Goal: Transaction & Acquisition: Purchase product/service

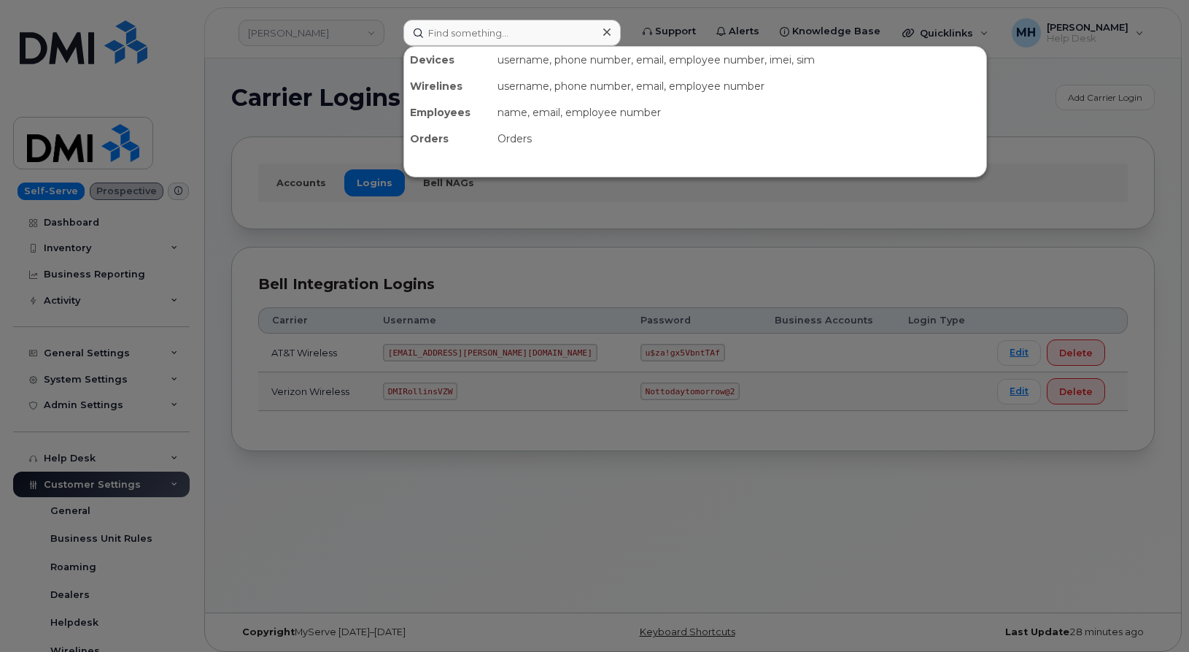
click at [588, 24] on input at bounding box center [511, 33] width 217 height 26
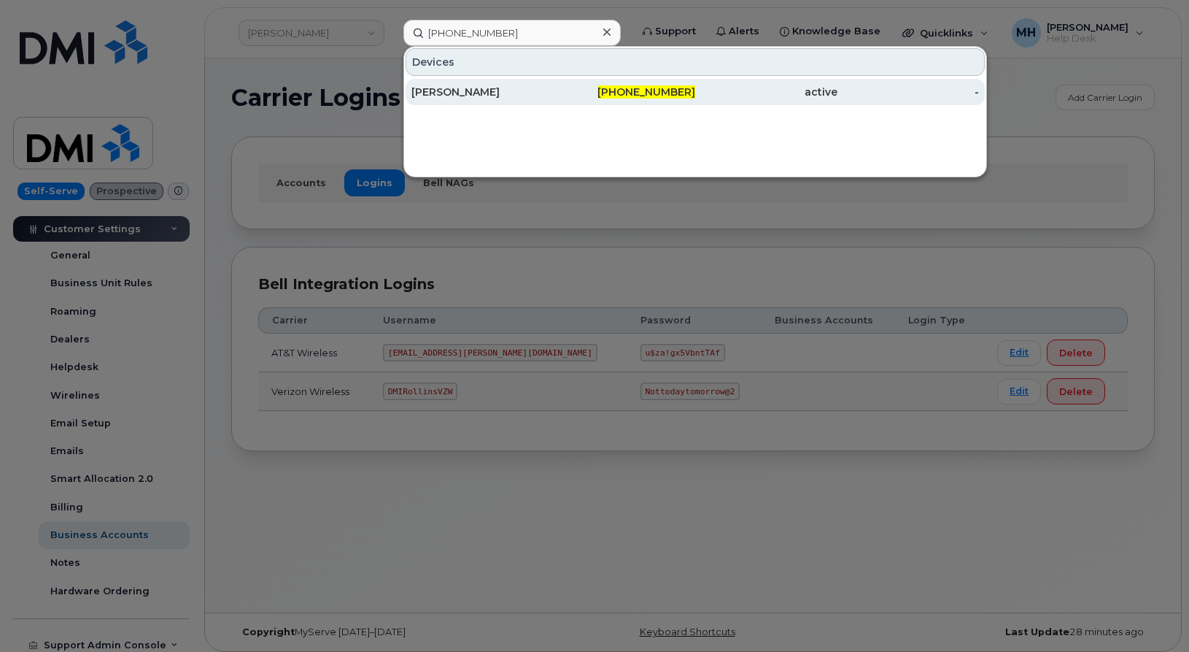
type input "[PHONE_NUMBER]"
click at [453, 88] on div "[PERSON_NAME]" at bounding box center [482, 92] width 142 height 15
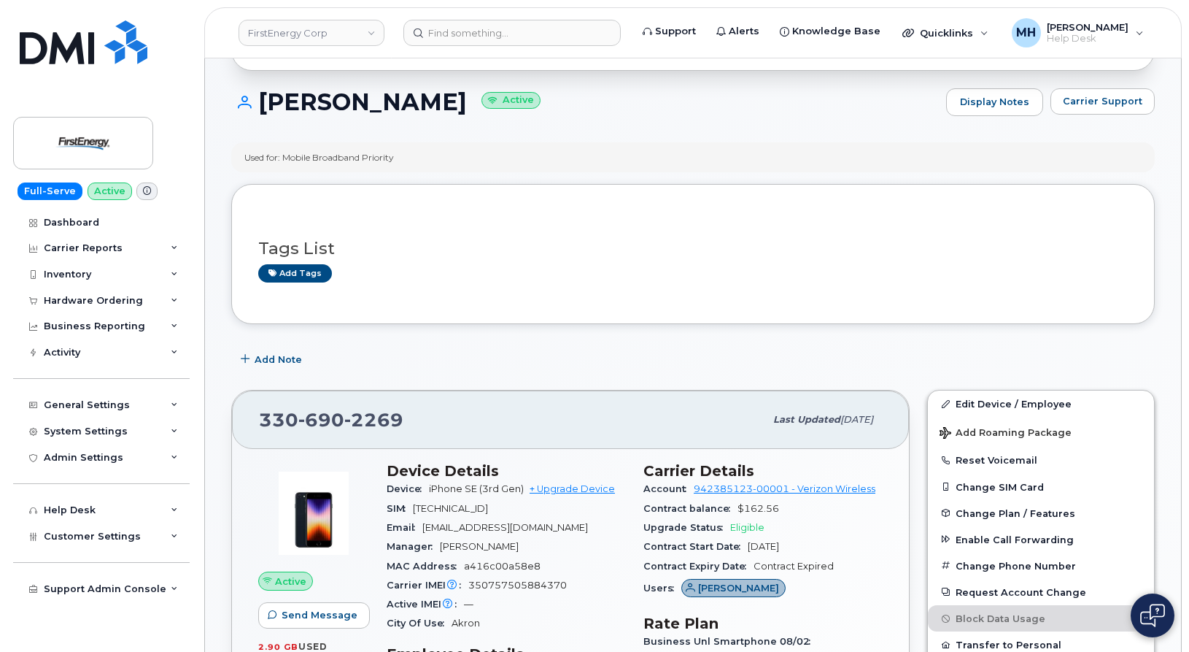
scroll to position [146, 0]
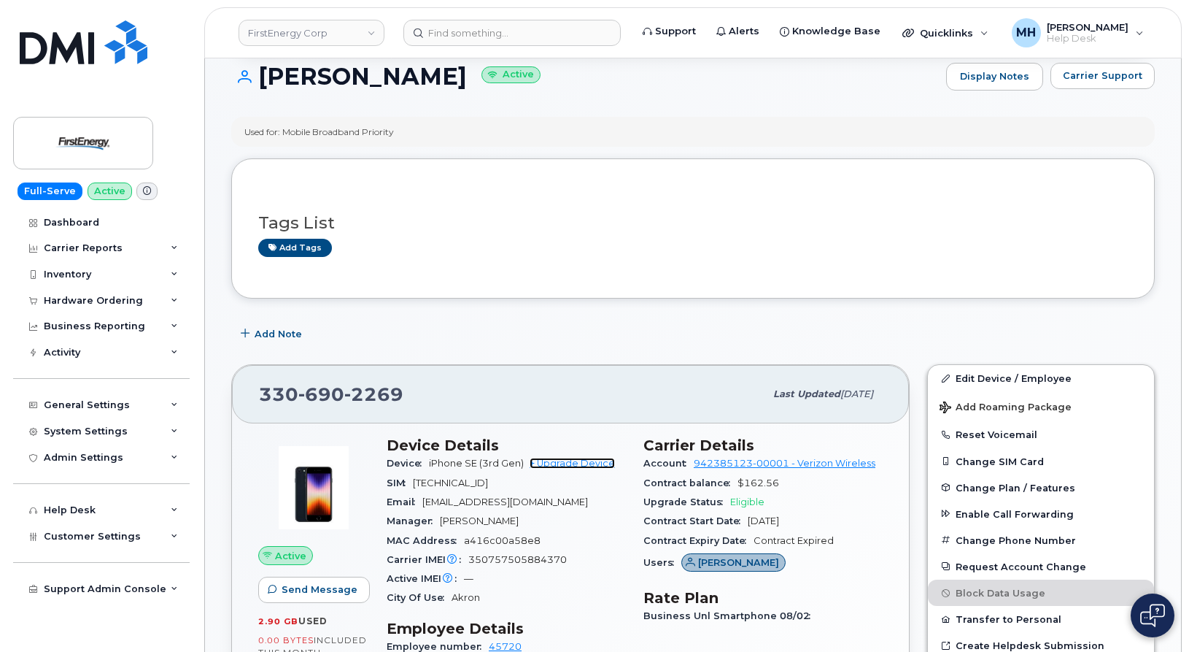
click at [560, 461] on link "+ Upgrade Device" at bounding box center [572, 462] width 85 height 11
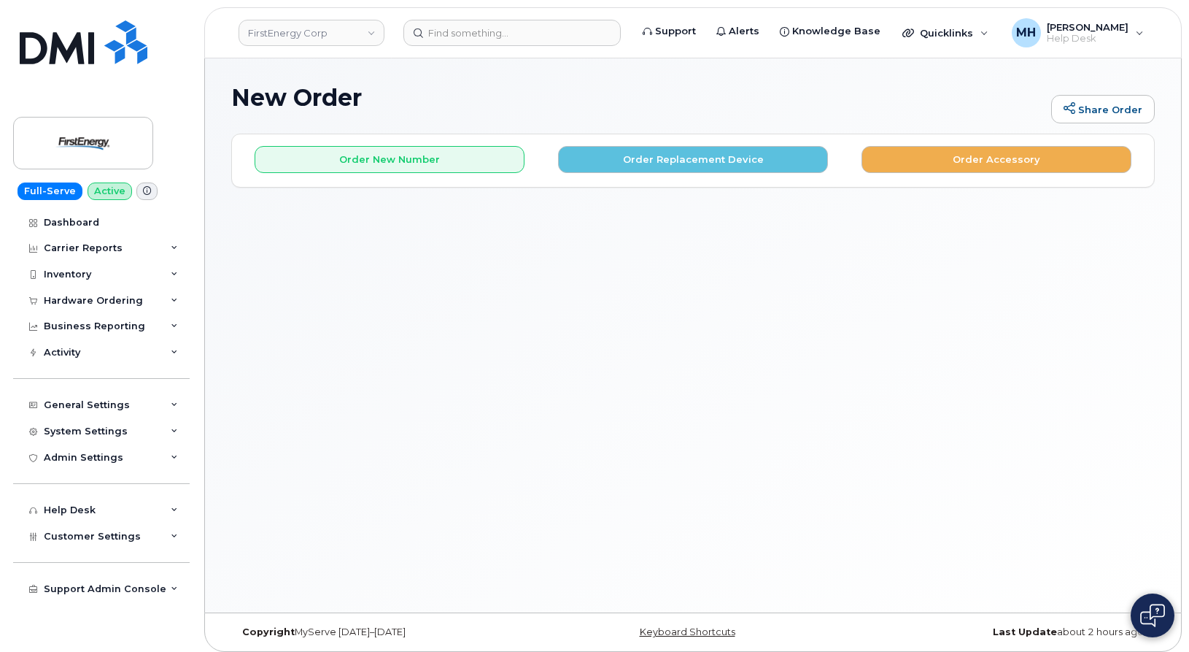
click at [598, 176] on div "Order New Number Order Replacement Device Order Accessory Please choose the car…" at bounding box center [693, 160] width 922 height 52
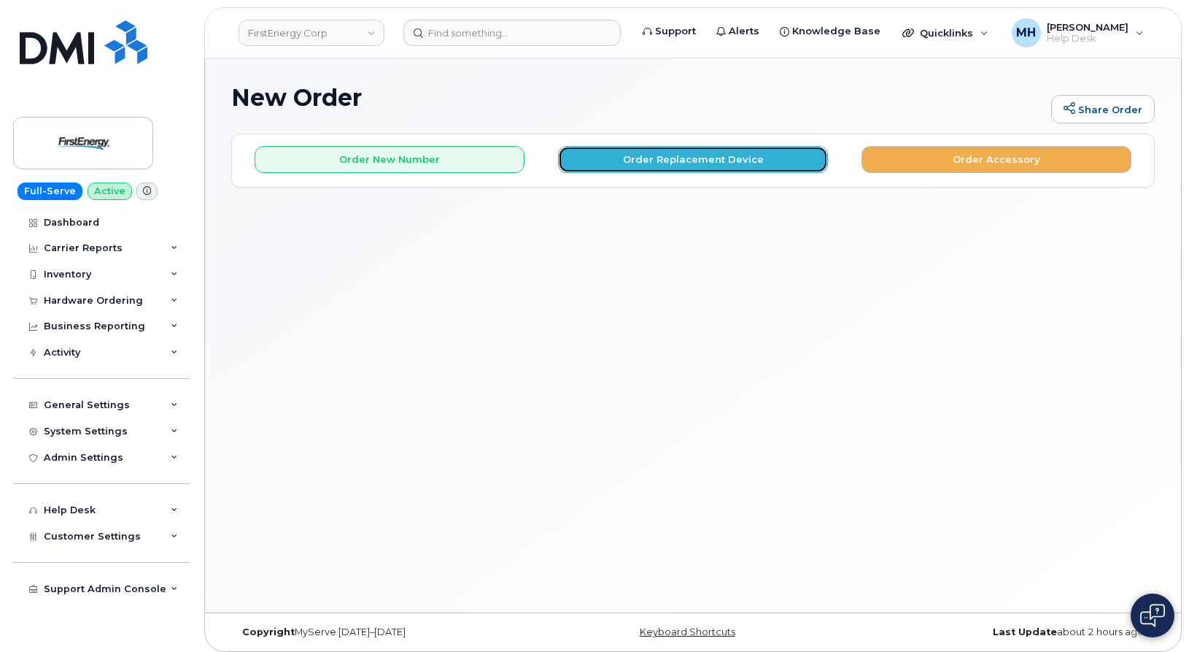
click at [598, 166] on button "Order Replacement Device" at bounding box center [693, 159] width 270 height 27
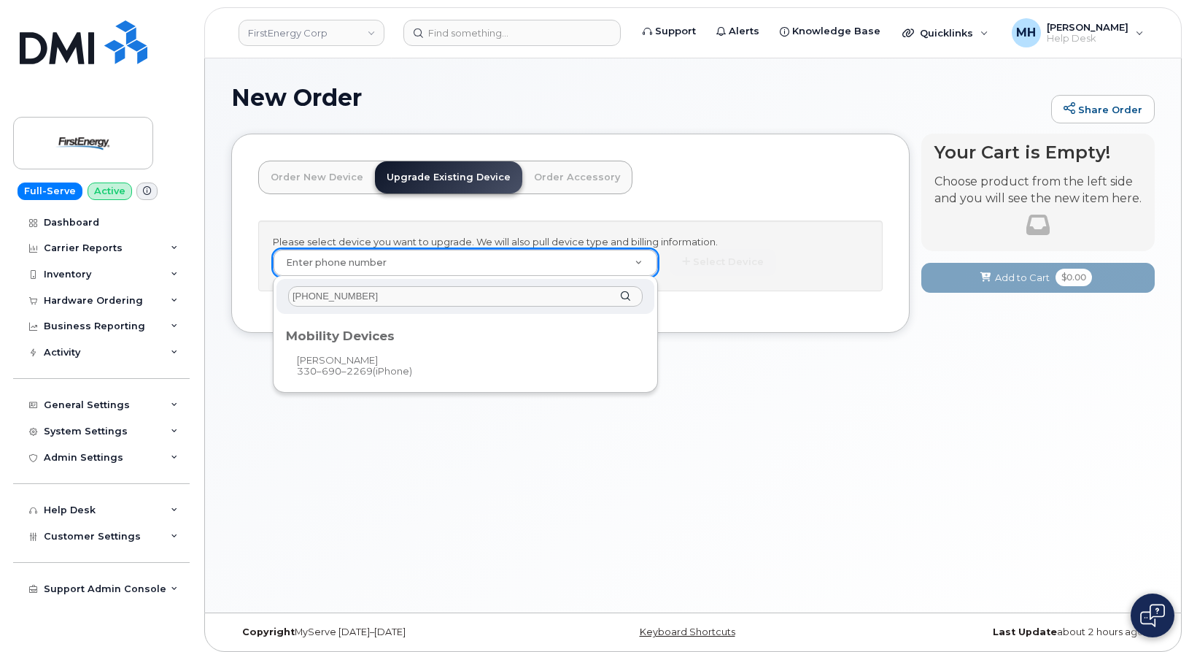
type input "330-690-2269"
click at [320, 337] on div "Mobility Devices" at bounding box center [465, 333] width 359 height 18
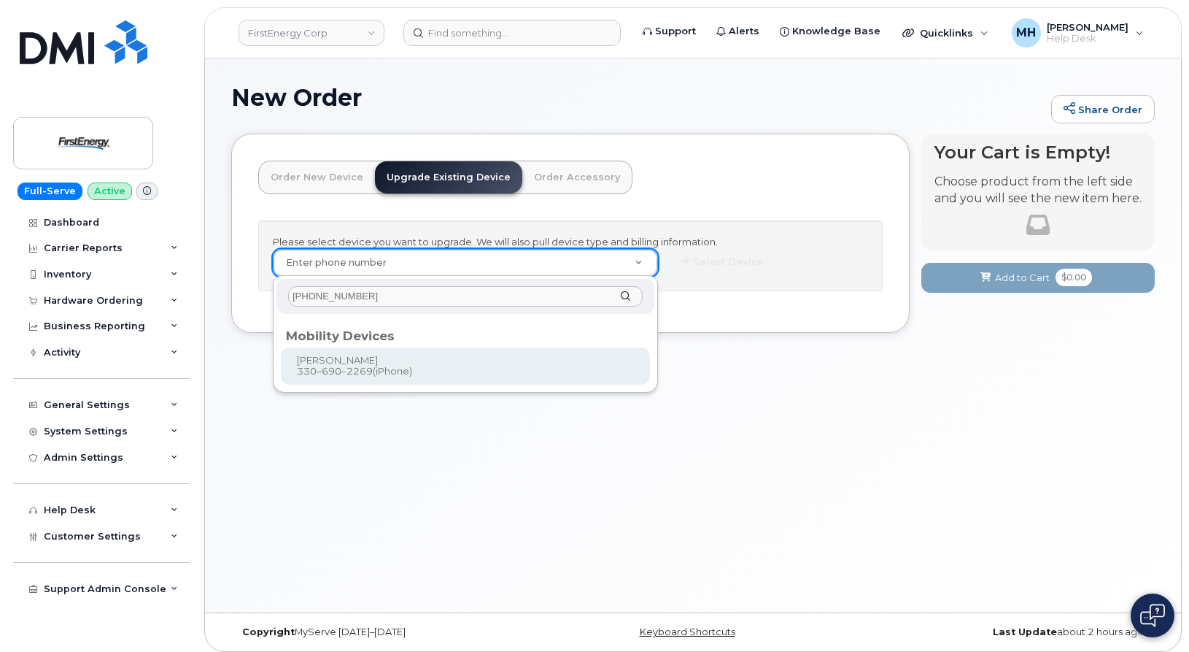
type input "832045"
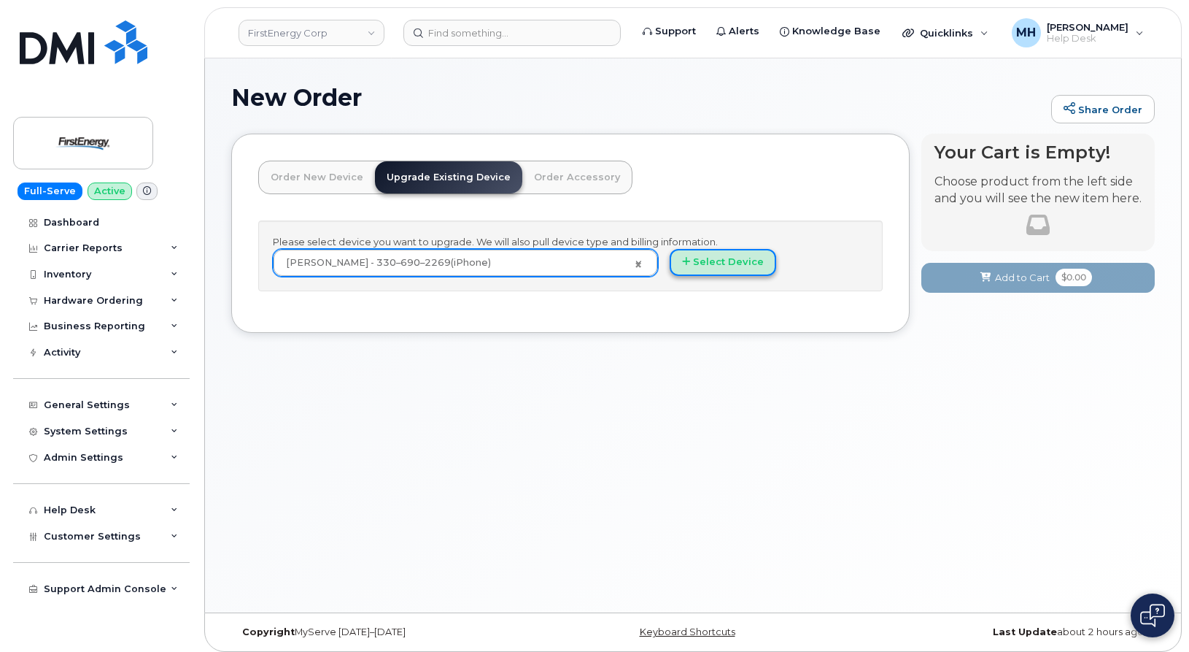
click at [700, 249] on button "Select Device" at bounding box center [723, 262] width 107 height 27
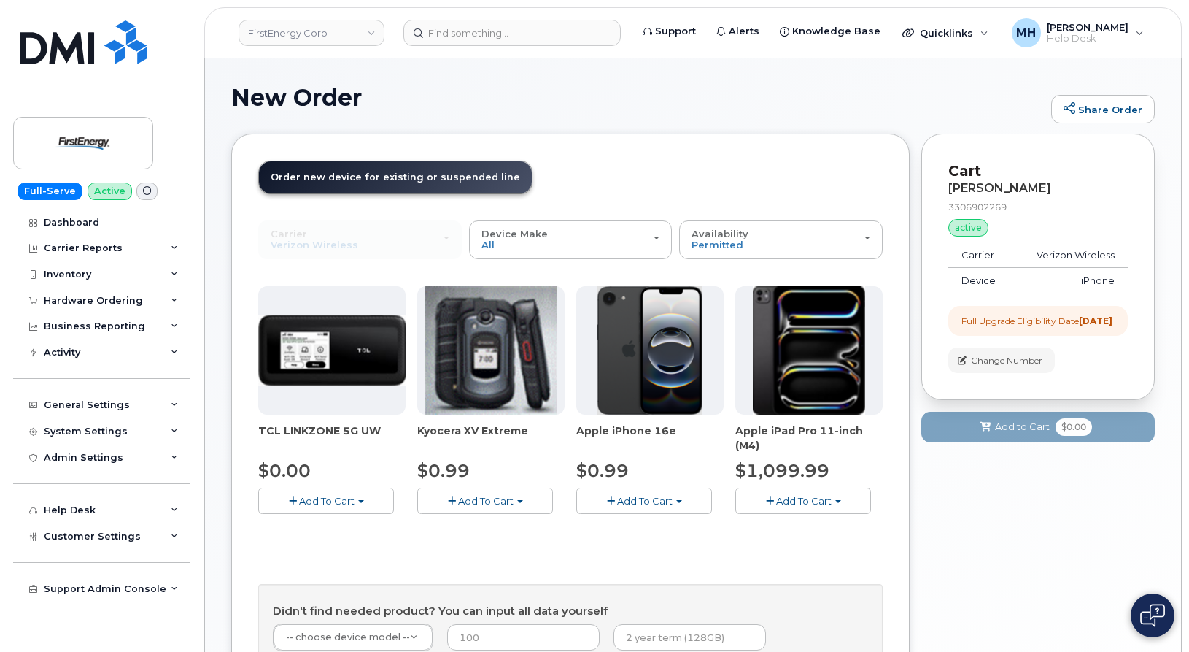
click at [660, 503] on span "Add To Cart" at bounding box center [644, 501] width 55 height 12
click at [649, 525] on link "$0.99 - 2 Year Upgrade" at bounding box center [650, 528] width 141 height 18
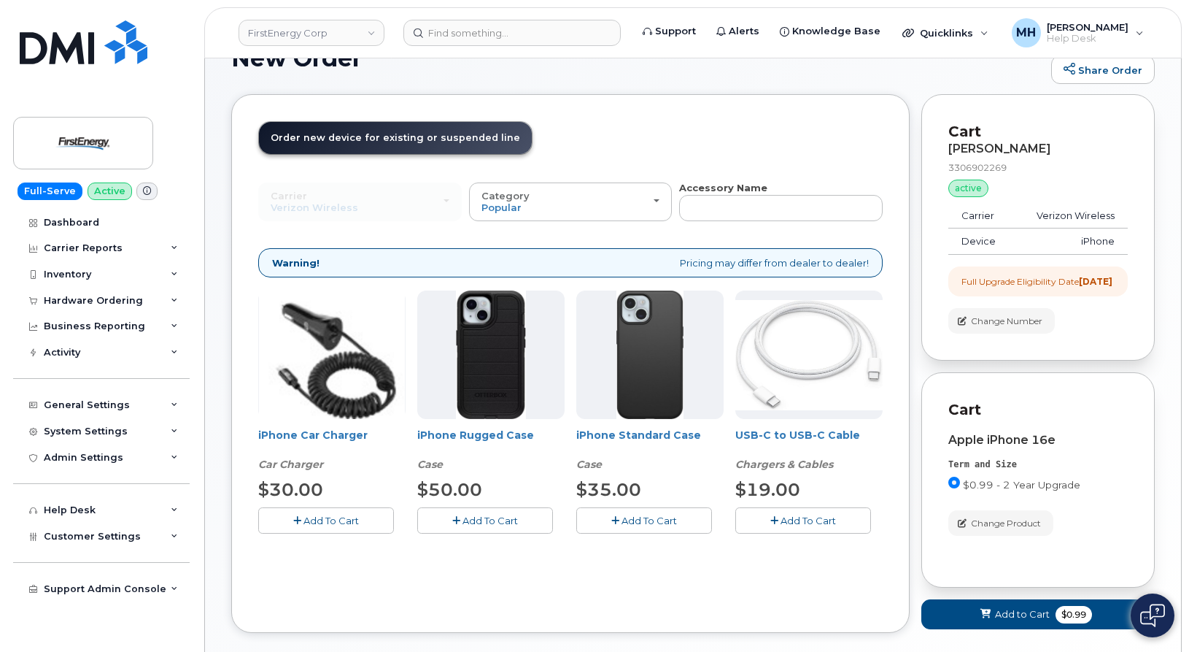
scroll to position [73, 0]
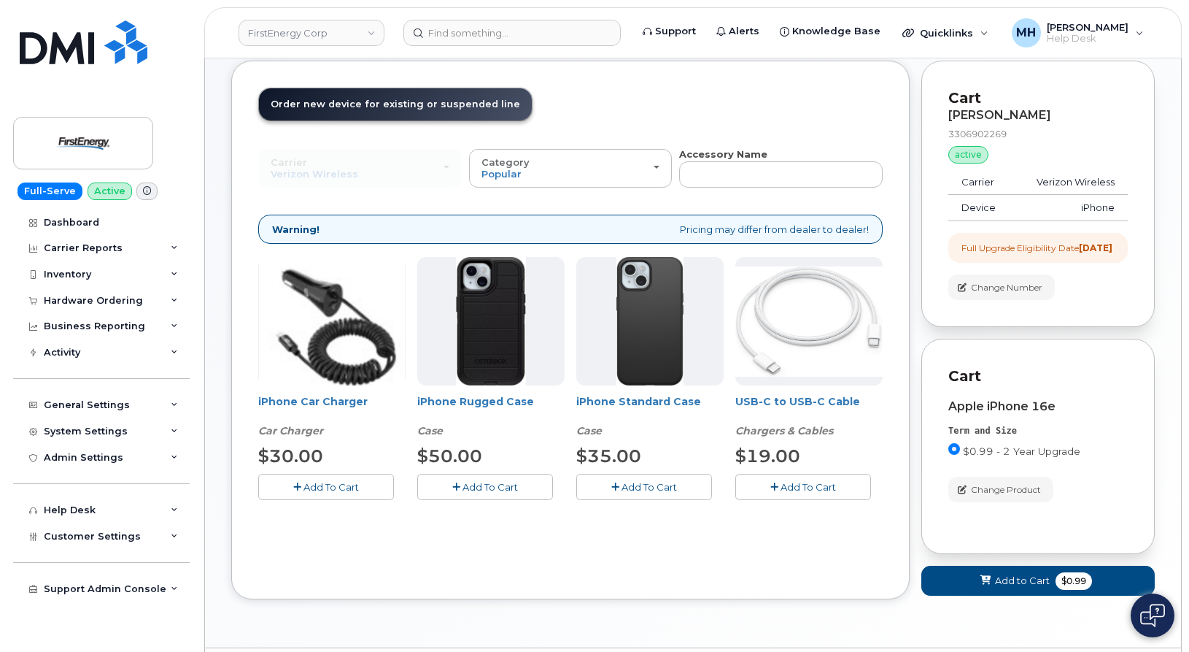
click at [532, 487] on button "Add To Cart" at bounding box center [485, 486] width 136 height 26
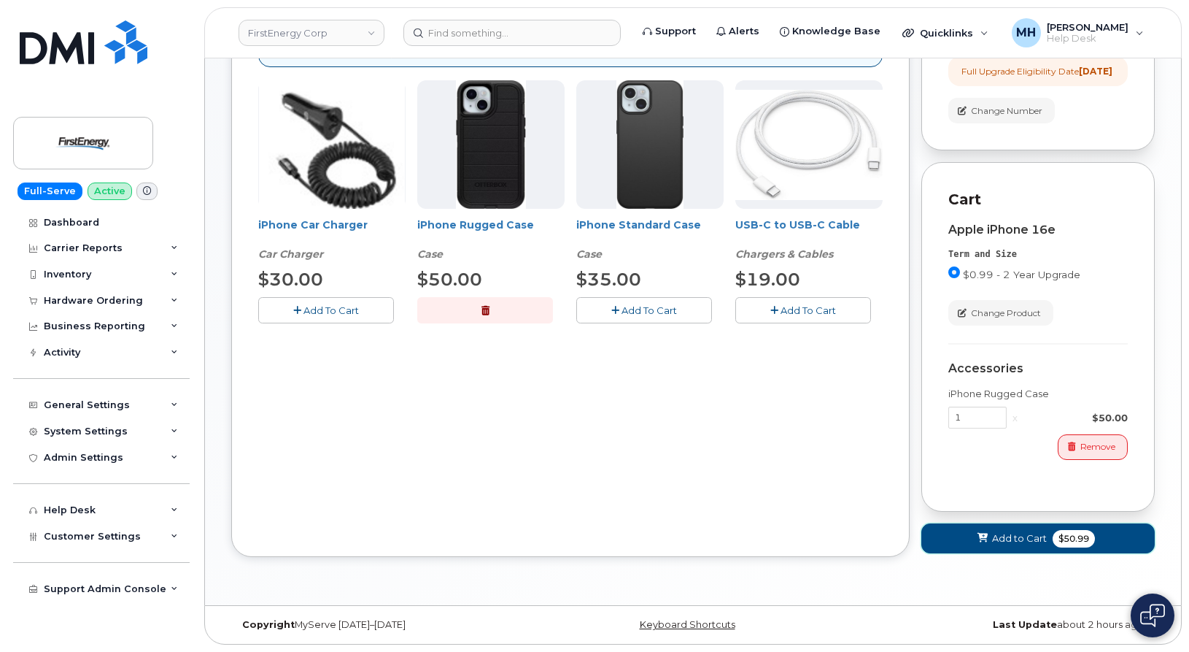
click at [924, 544] on button "Add to Cart $50.99" at bounding box center [1037, 538] width 233 height 30
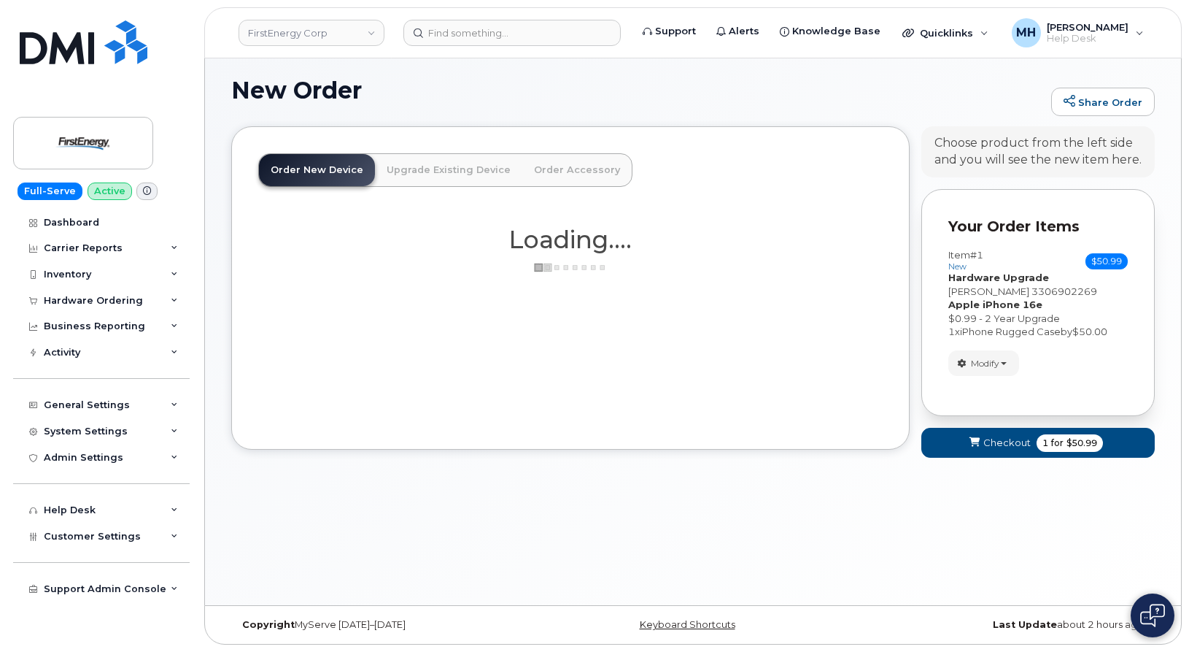
scroll to position [196, 0]
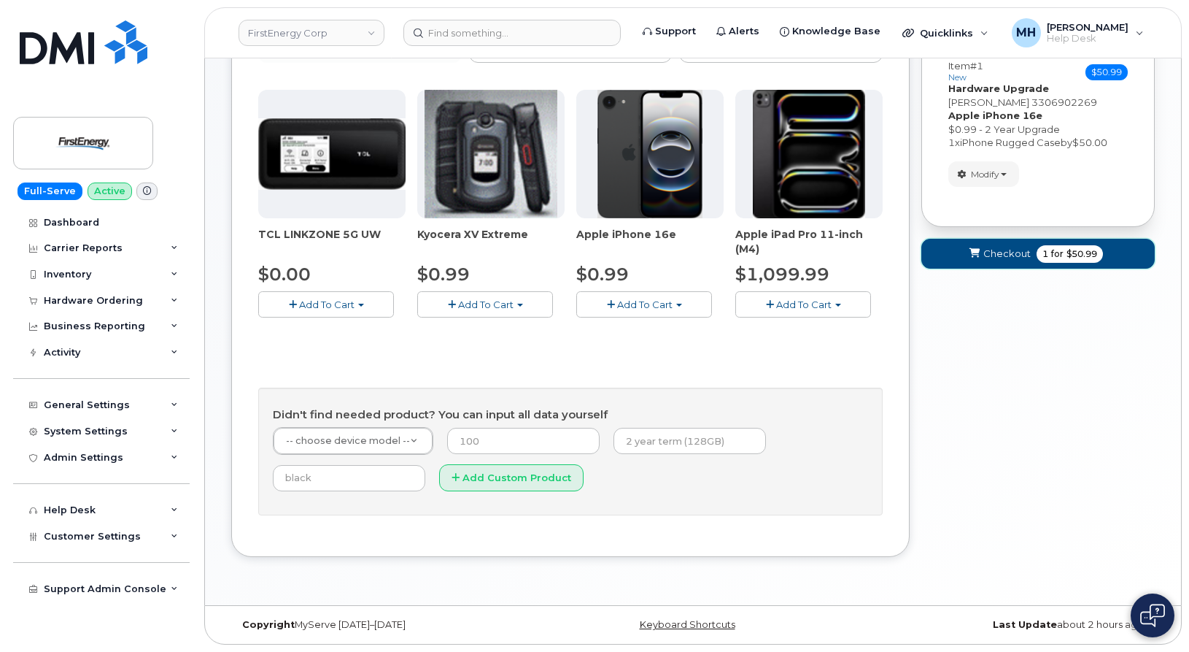
click at [971, 260] on span "submit" at bounding box center [974, 254] width 14 height 14
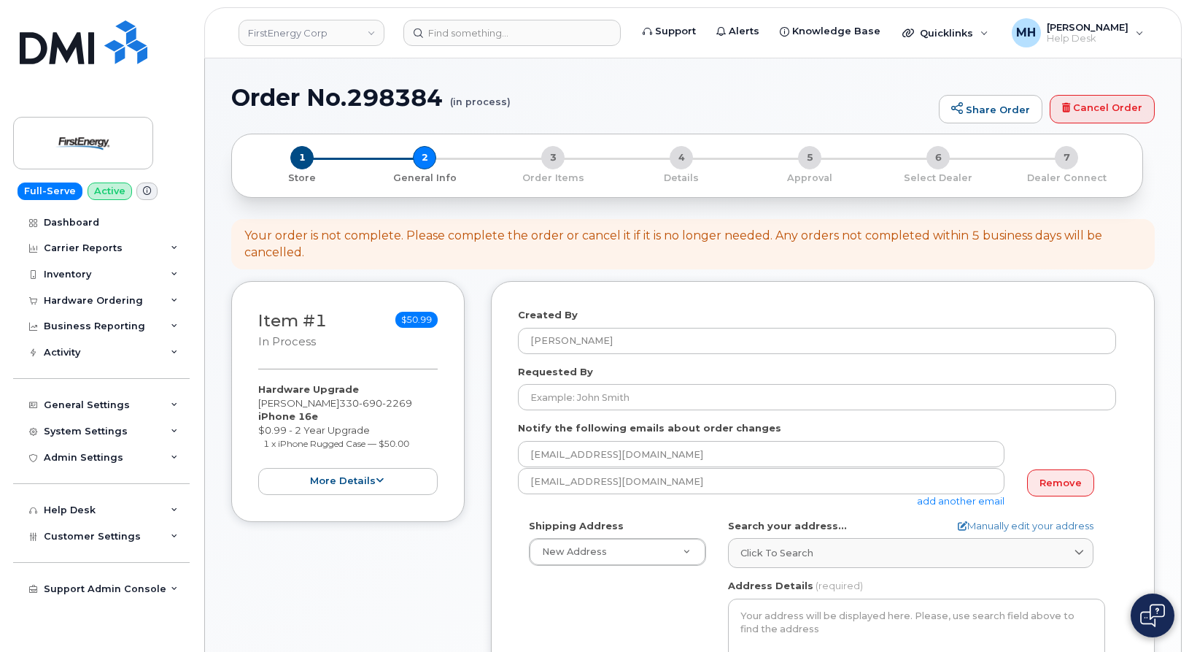
select select
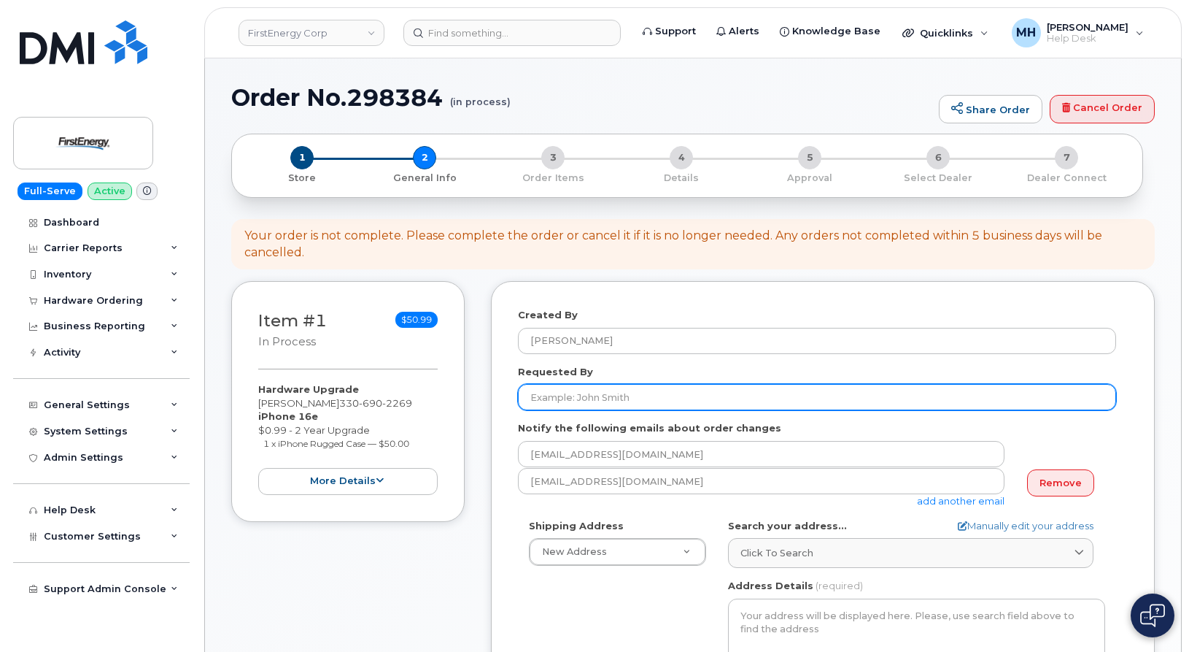
click at [603, 396] on input "Requested By" at bounding box center [817, 397] width 598 height 26
paste input "Earl W Clevenger"
type input "[PERSON_NAME]"
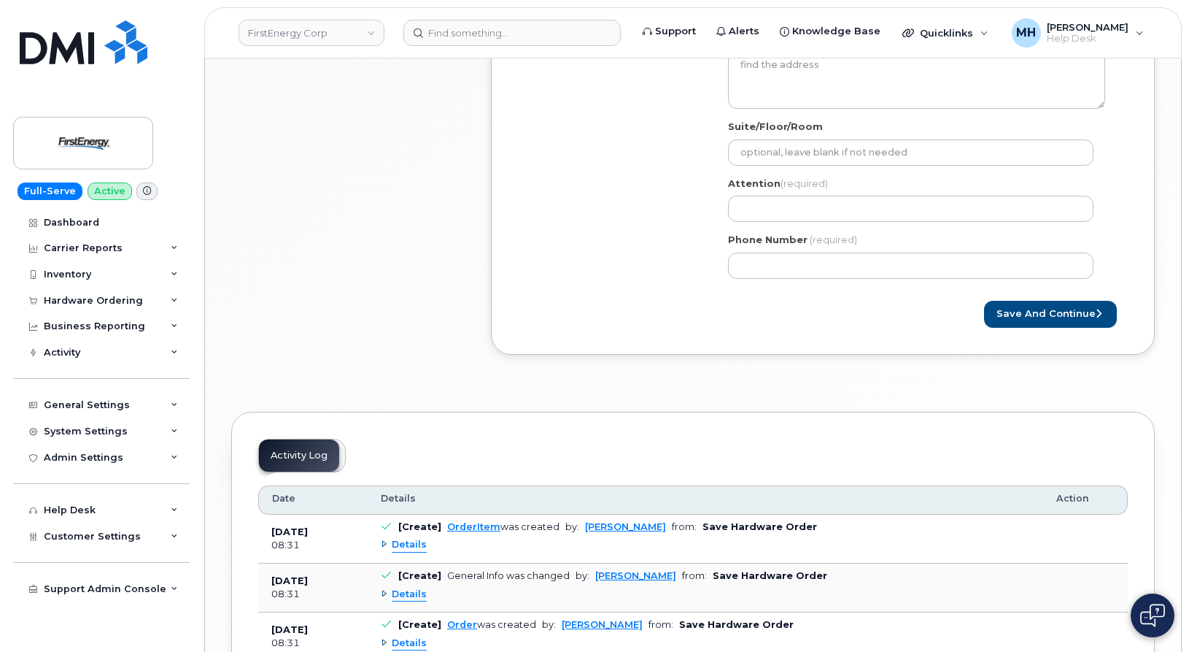
scroll to position [584, 0]
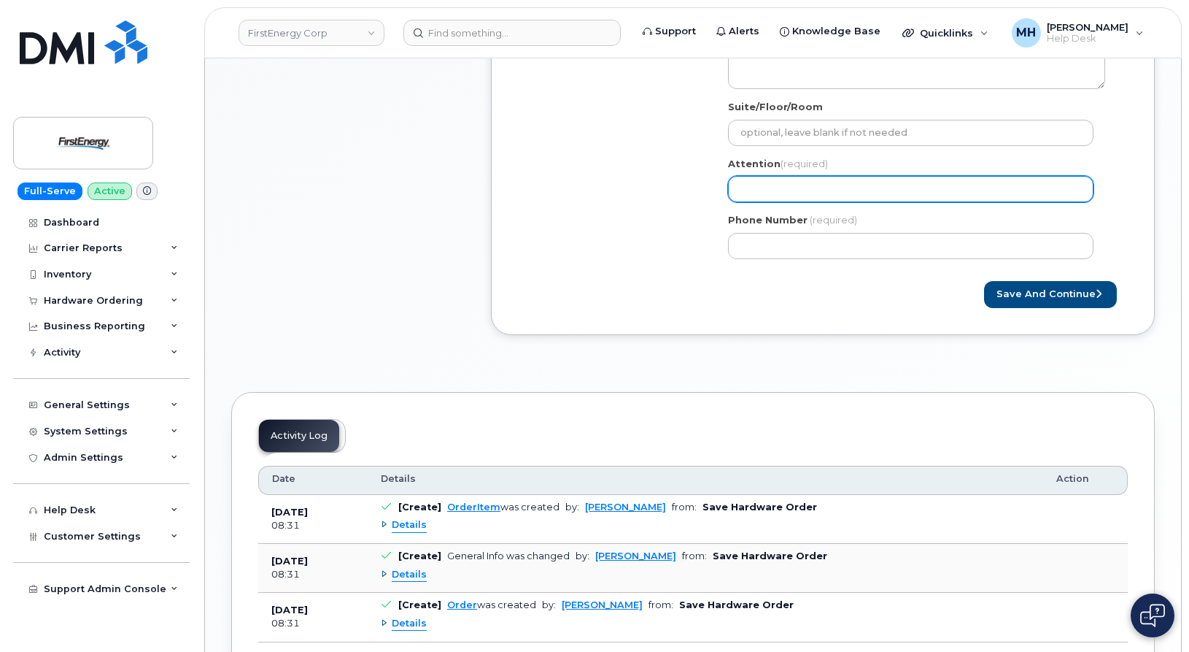
click at [812, 193] on input "Attention (required)" at bounding box center [911, 189] width 366 height 26
paste input "[PERSON_NAME]"
type input "[PERSON_NAME]"
select select
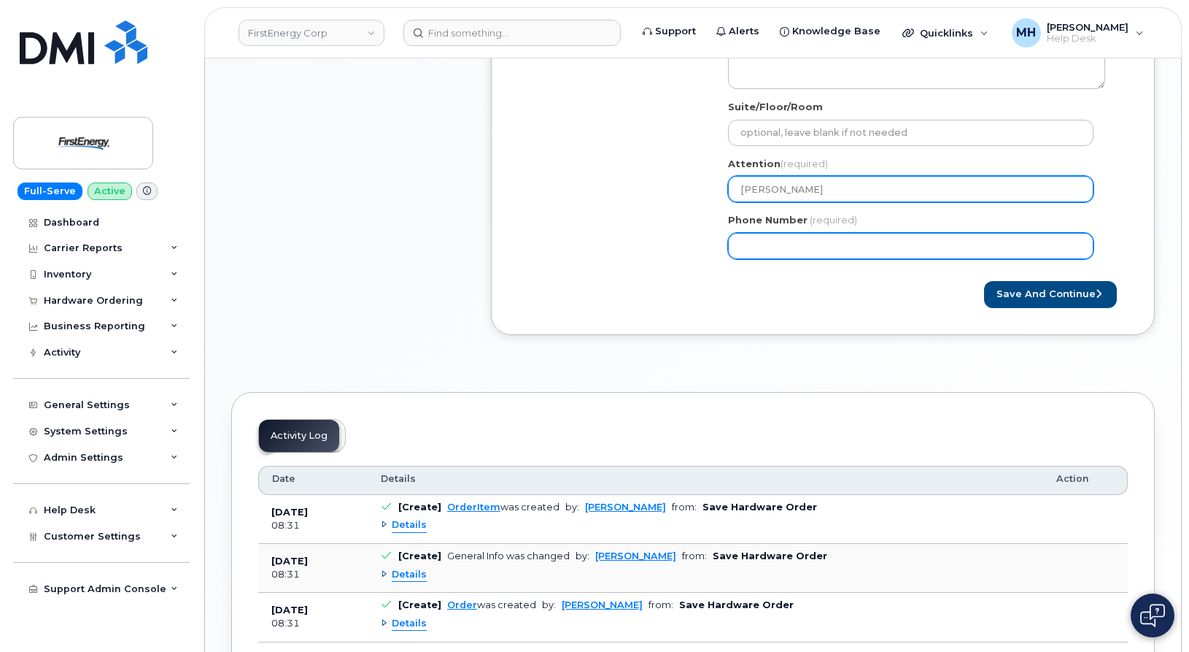
type input "[PERSON_NAME]"
click at [780, 245] on input "Phone Number" at bounding box center [911, 246] width 366 height 26
click at [788, 250] on input "Phone Number" at bounding box center [911, 246] width 366 height 26
select select
type input "3306902269"
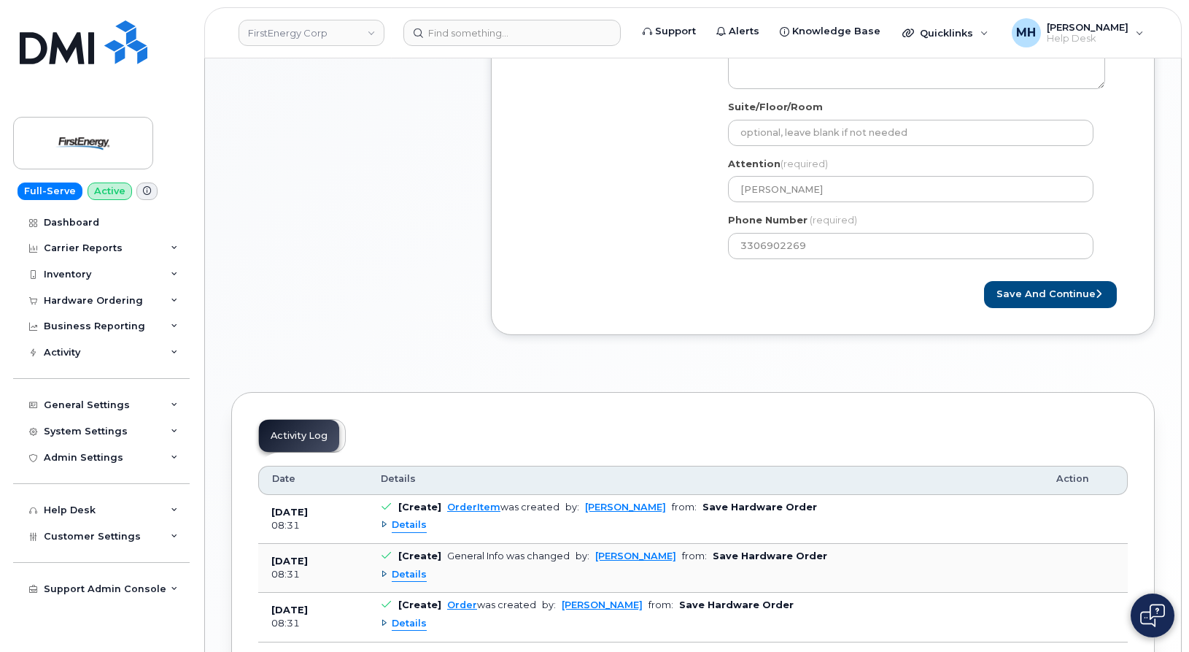
drag, startPoint x: 786, startPoint y: 297, endPoint x: 759, endPoint y: 309, distance: 29.7
click at [778, 298] on div "Save and Continue" at bounding box center [823, 294] width 610 height 27
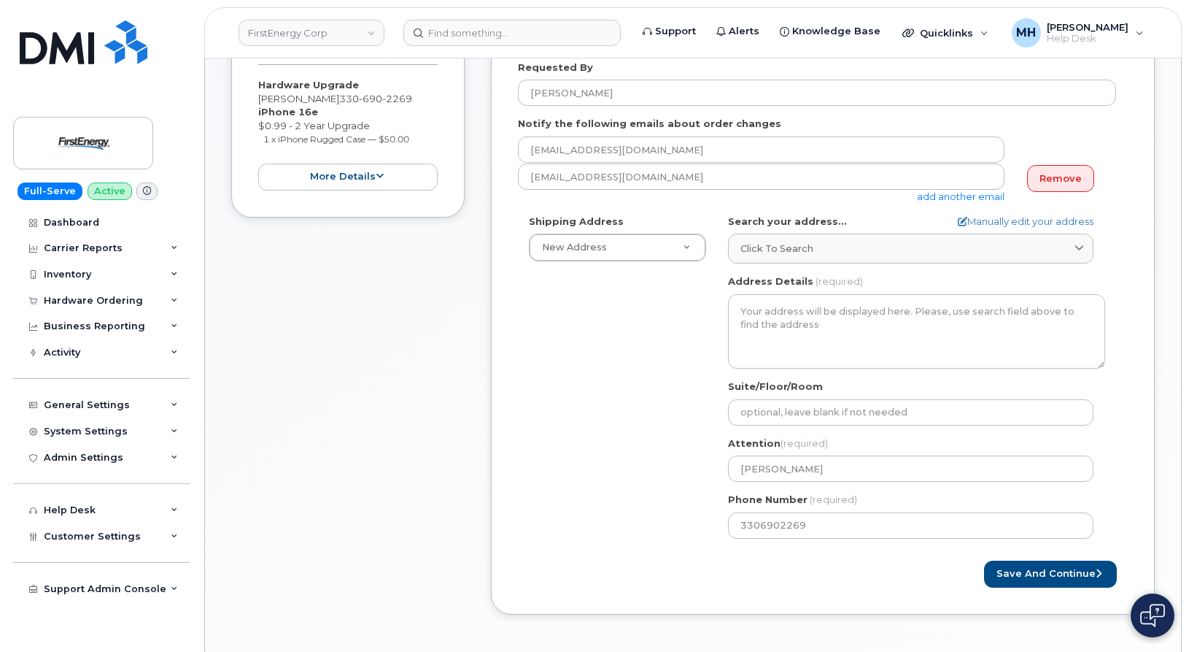
scroll to position [292, 0]
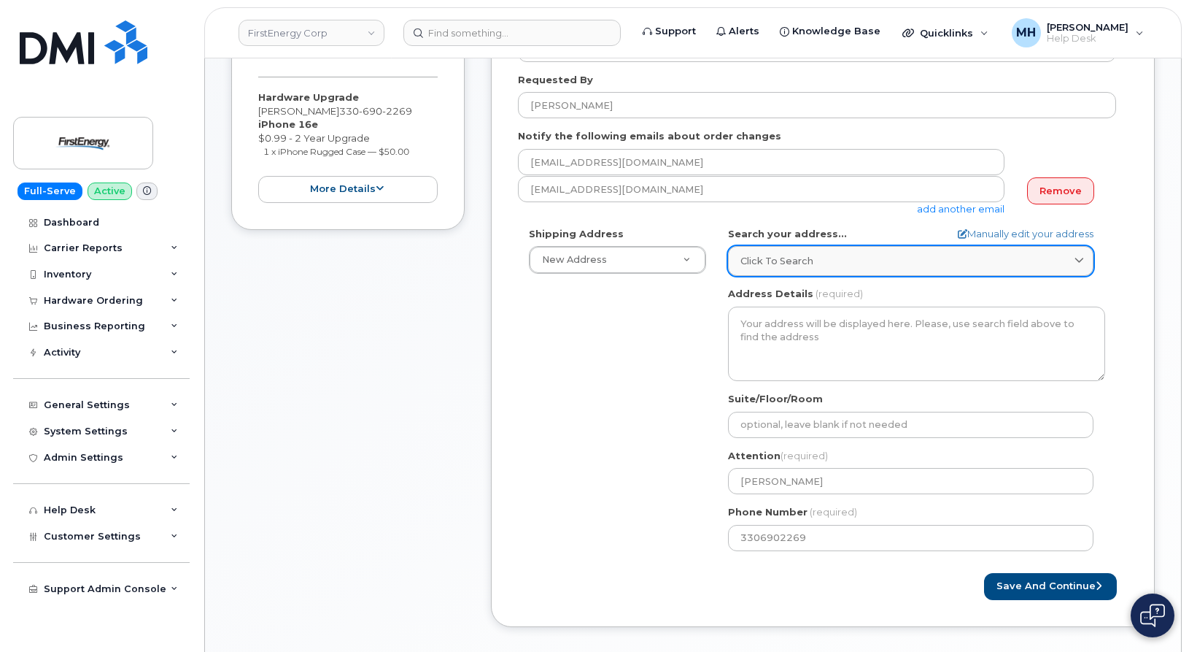
click at [859, 269] on link "Click to search" at bounding box center [911, 261] width 366 height 30
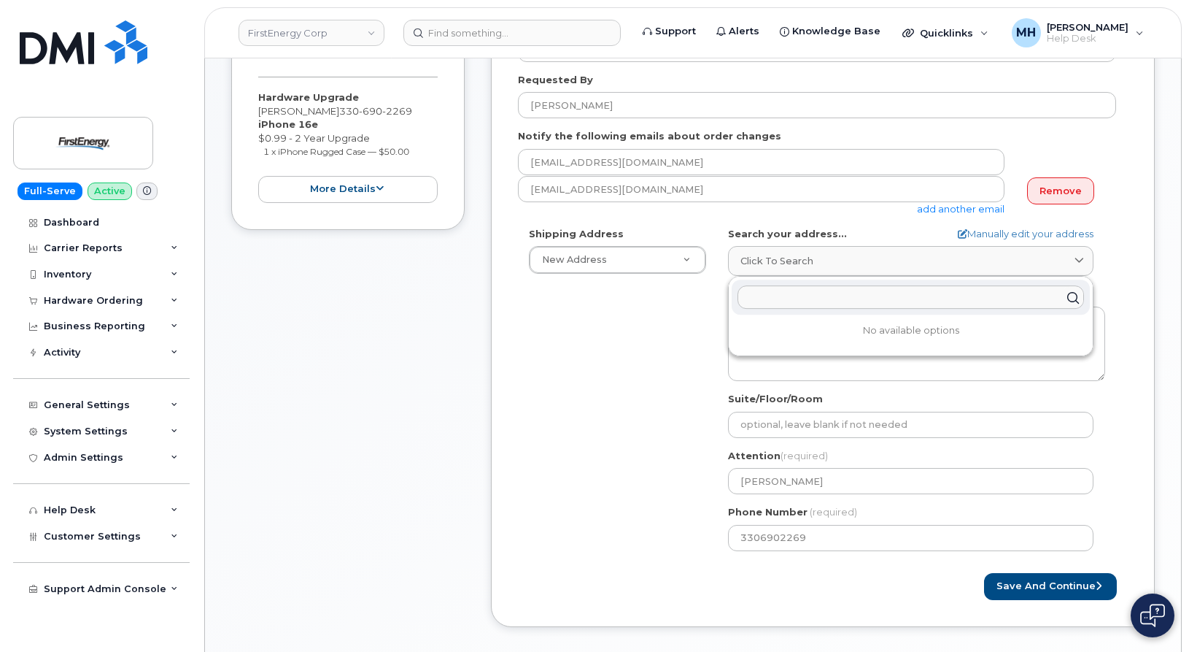
paste input "282 State Rt 43 Hartville, OH 44632"
type input "282 State Rt 43 Hartville, OH 44632"
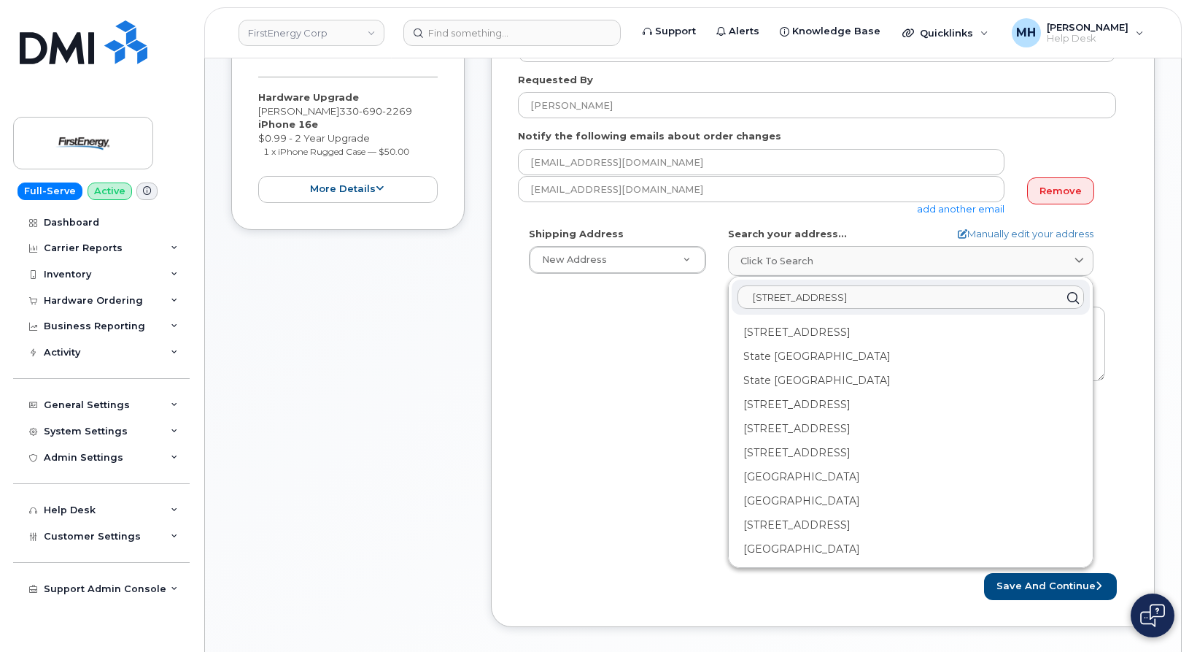
drag, startPoint x: 961, startPoint y: 298, endPoint x: 723, endPoint y: 298, distance: 237.8
click at [723, 298] on div "AB Search your address... Manually edit your address Click to search 282 State …" at bounding box center [916, 394] width 399 height 335
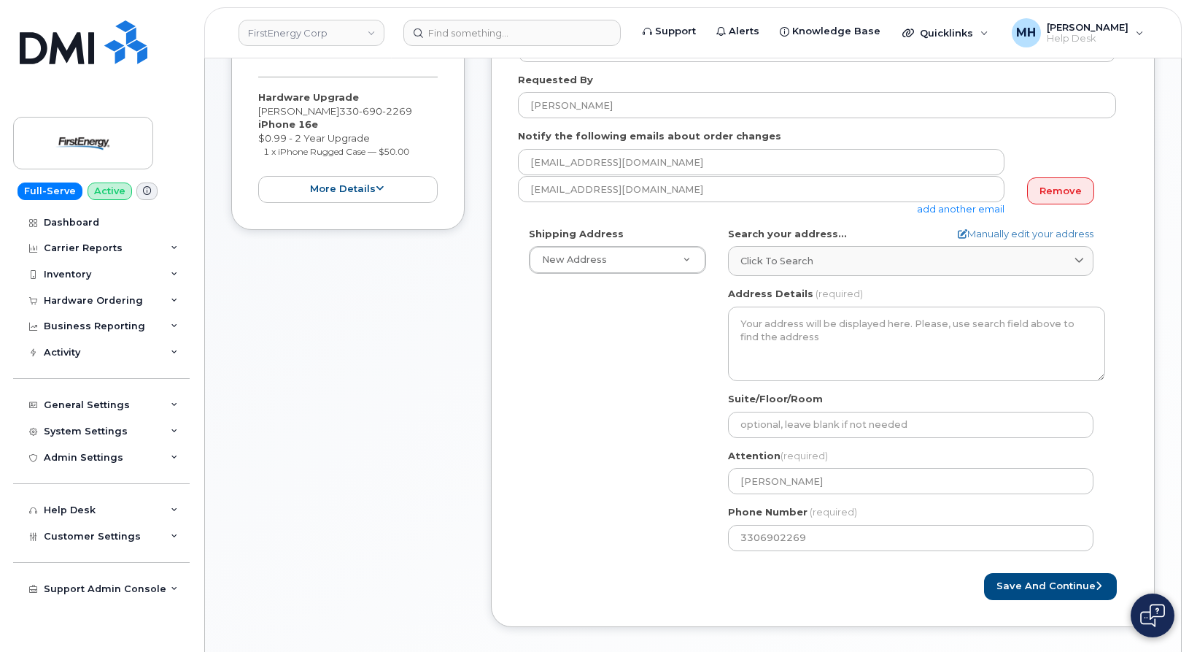
click at [623, 345] on div "Shipping Address New Address New Address 229 Raleigh Drive. 2600 Erie St S 9176…" at bounding box center [817, 394] width 598 height 335
click at [1056, 234] on link "Manually edit your address" at bounding box center [1026, 234] width 136 height 14
select select
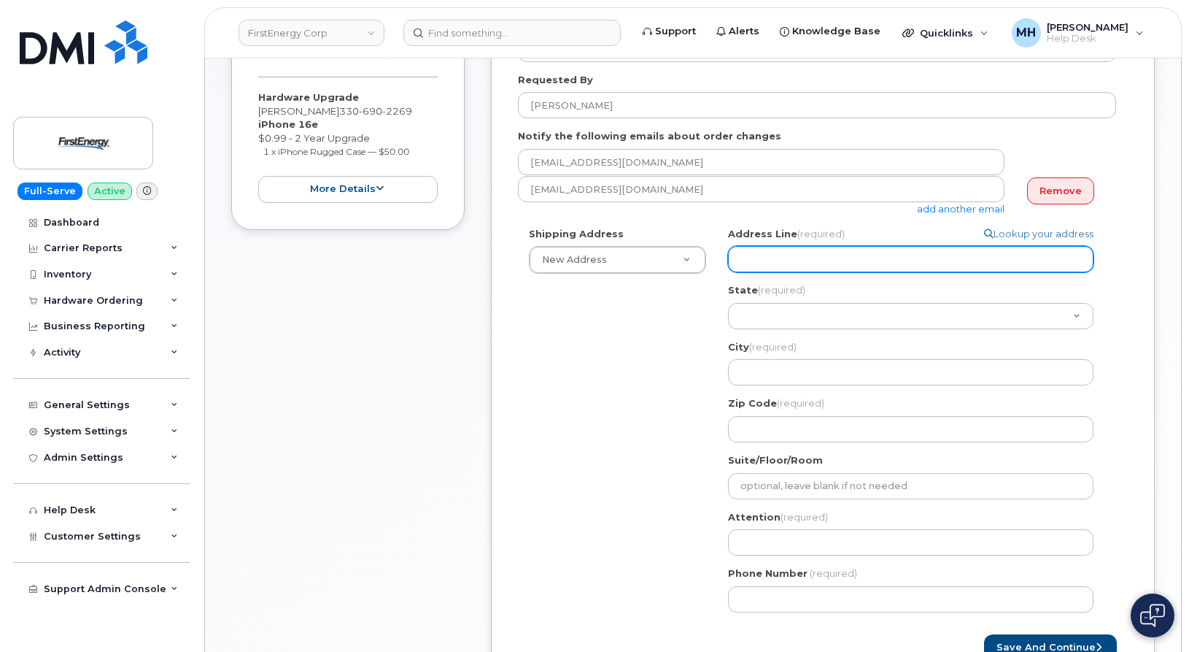
click at [858, 266] on input "Address Line (required)" at bounding box center [911, 259] width 366 height 26
paste input "282 State Rt 43 Hartville, OH 44632"
type input "282 State Rt 43 Hartville, OH 44632"
click at [910, 262] on input "282 State Rt 43 Hartville, OH 44632" at bounding box center [911, 259] width 366 height 26
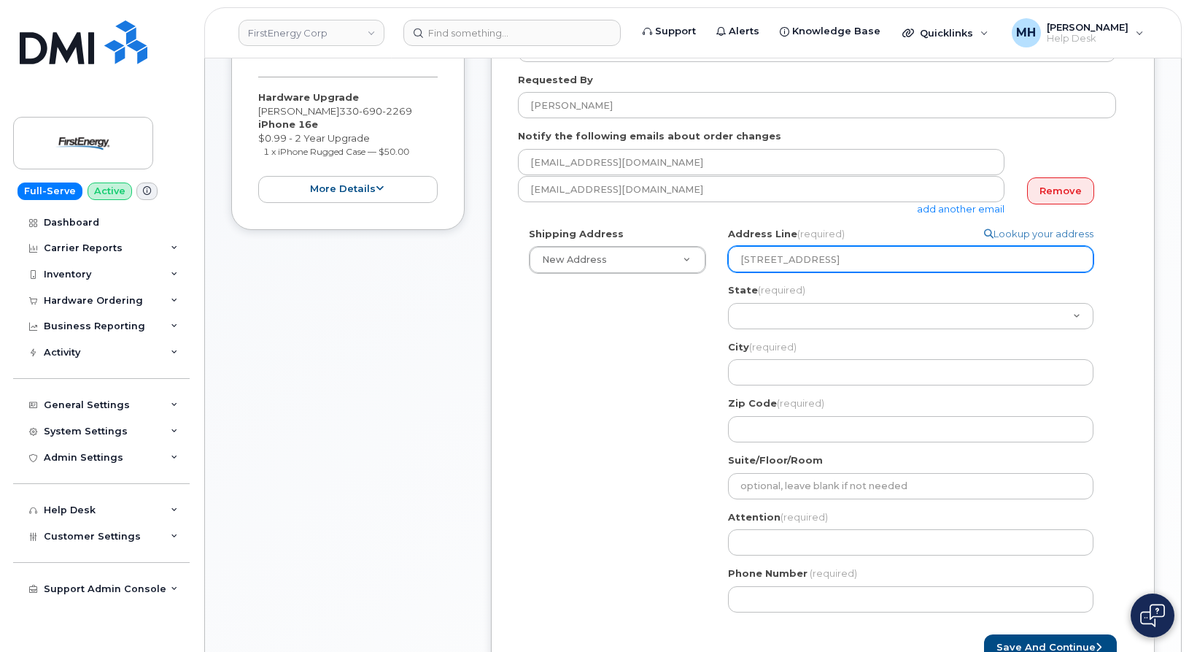
select select
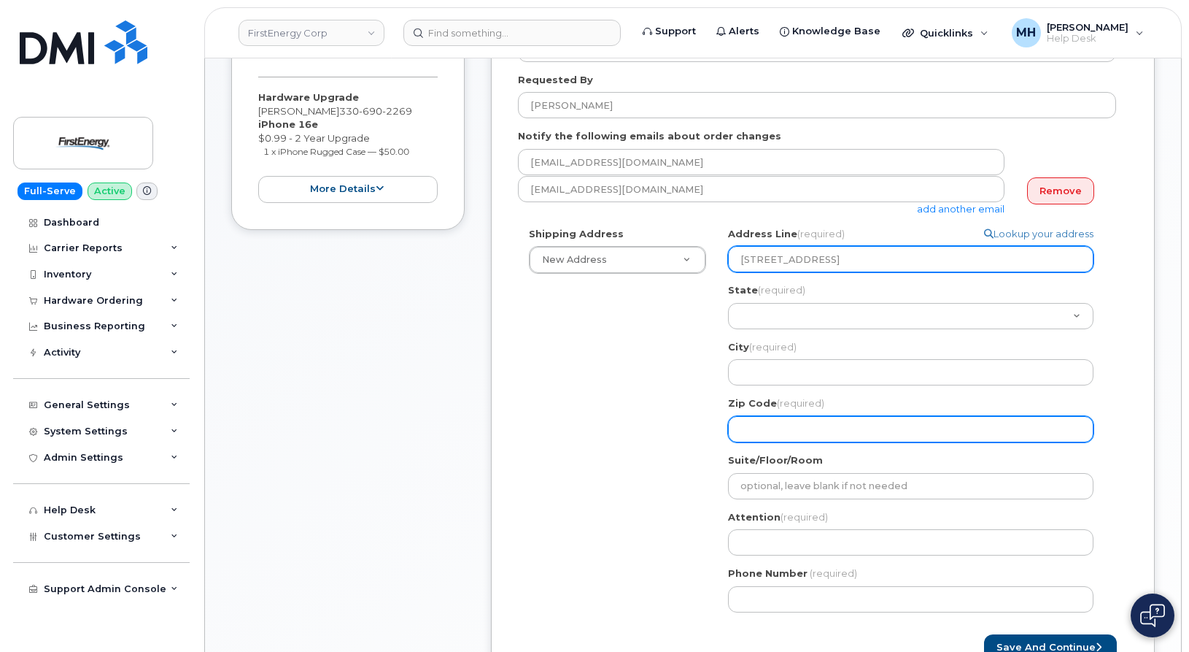
type input "282 State Rt 43 Hartville, OH"
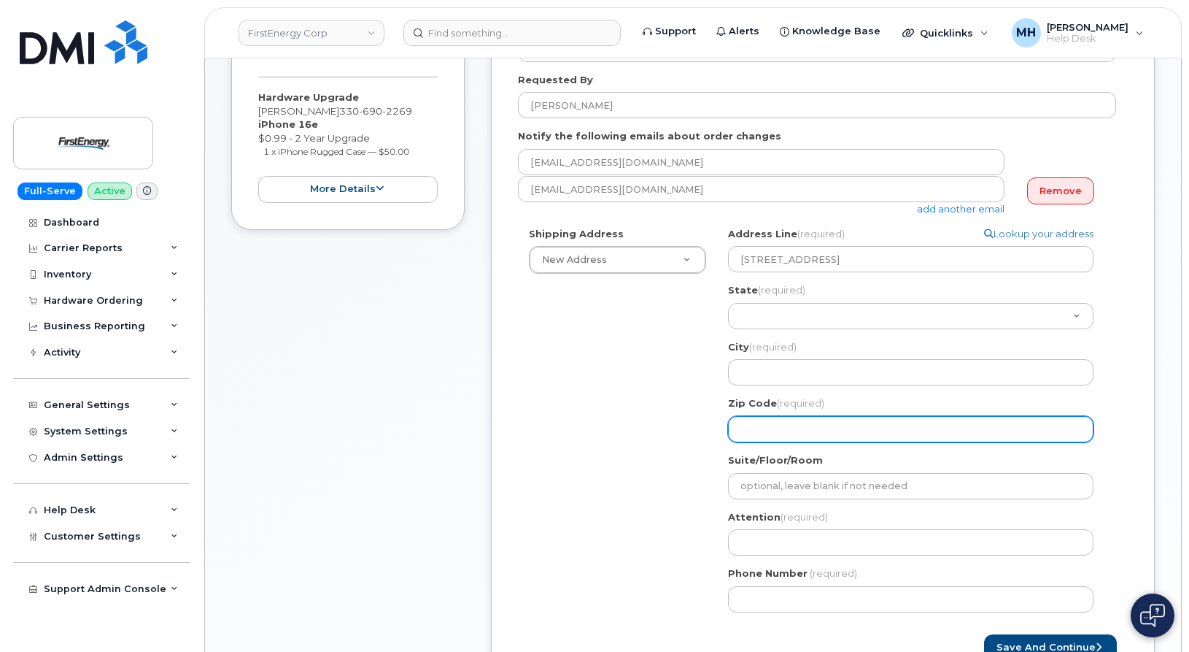
click at [794, 422] on input "Zip Code (required)" at bounding box center [911, 429] width 366 height 26
paste input "44632"
select select
type input "44632"
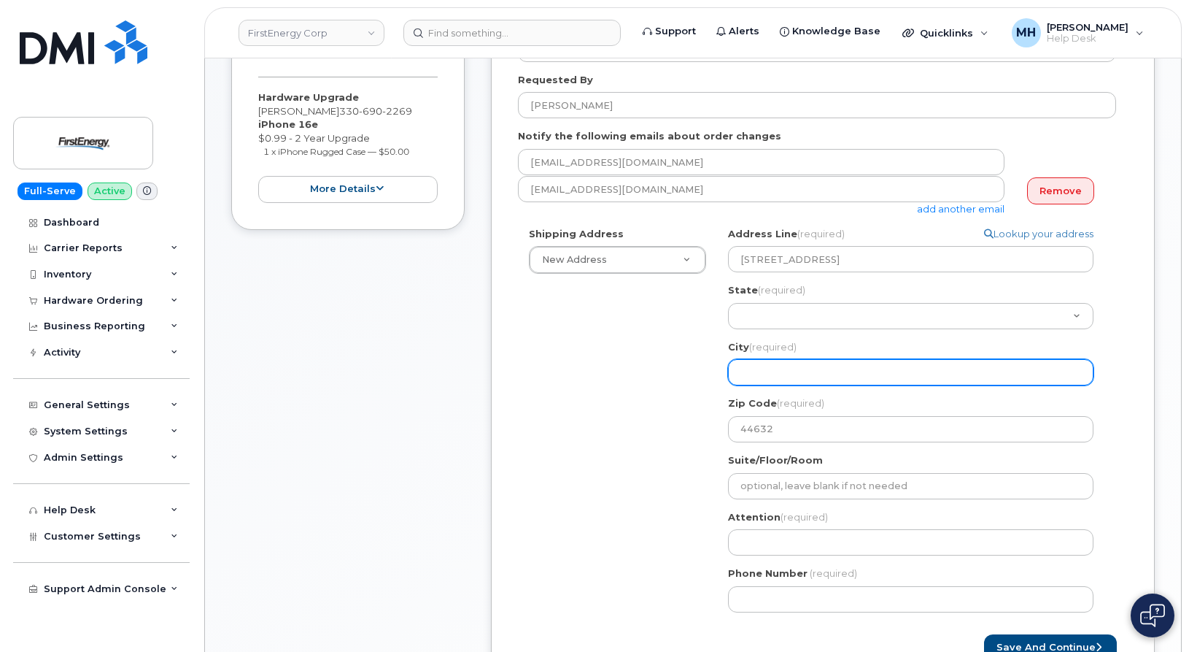
click at [781, 371] on input "City (required)" at bounding box center [911, 372] width 366 height 26
drag, startPoint x: 1012, startPoint y: 285, endPoint x: 956, endPoint y: 280, distance: 56.4
click at [1012, 285] on div "State (required) Alabama Alaska American Samoa Arizona Arkansas California Colo…" at bounding box center [916, 306] width 377 height 46
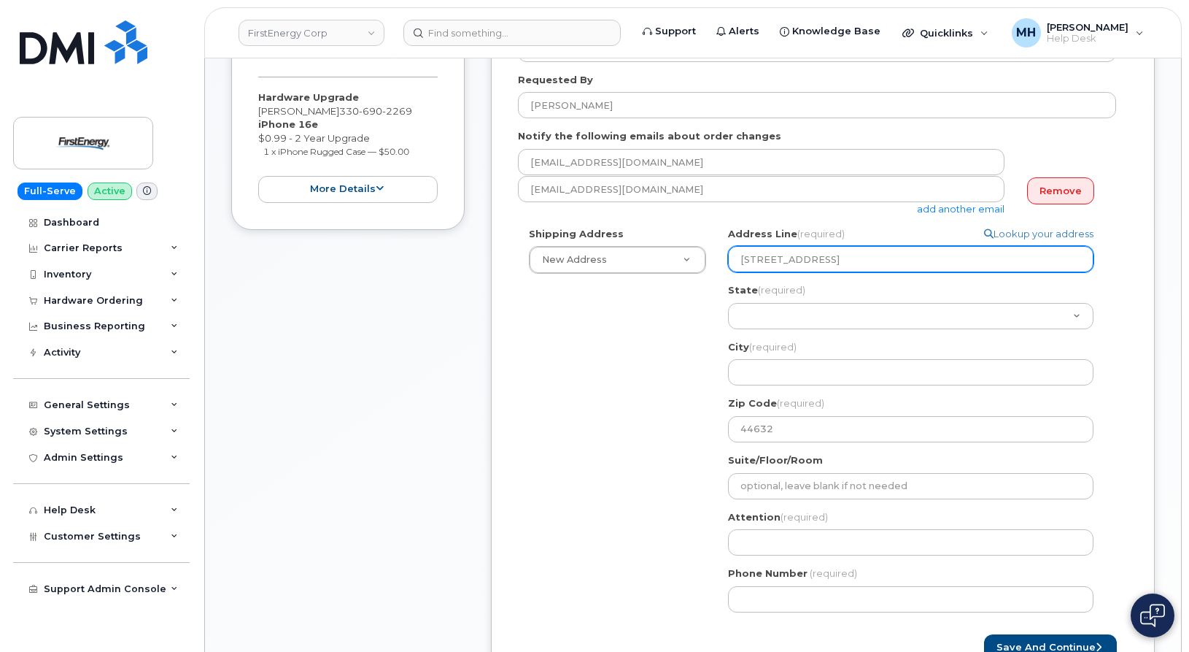
click at [858, 263] on input "282 State Rt 43 Hartville, OH" at bounding box center [911, 259] width 366 height 26
click at [845, 260] on input "282 State Rt 43 Hartville, OH" at bounding box center [911, 259] width 366 height 26
select select
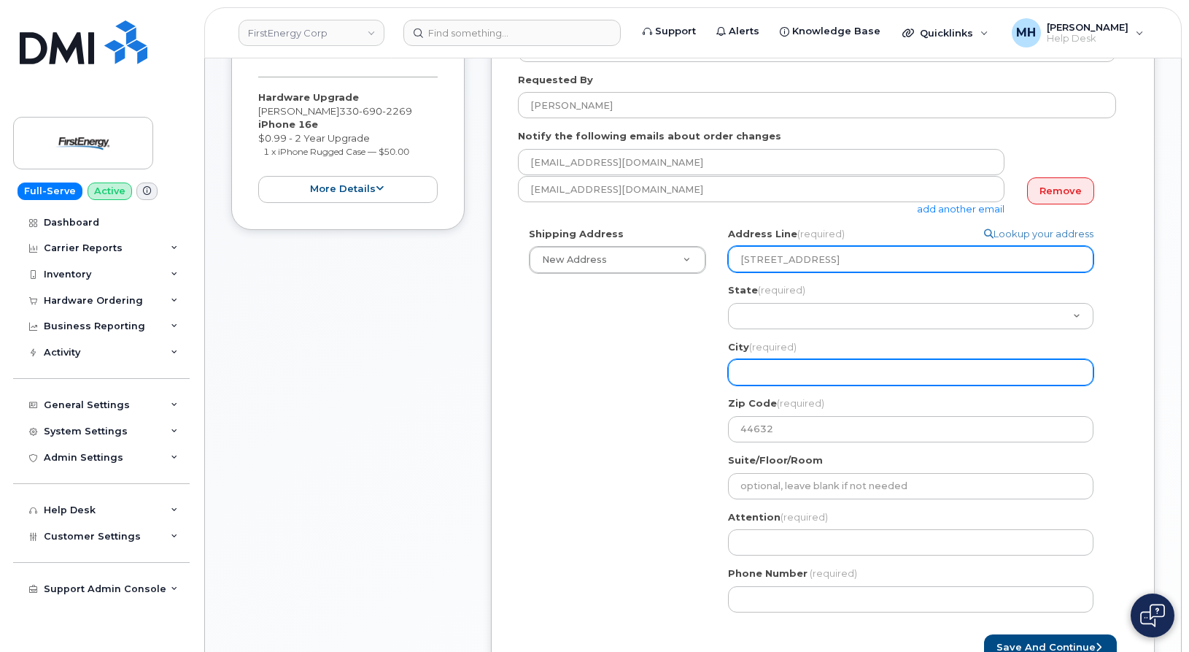
type input "282 State Rt 43 , OH"
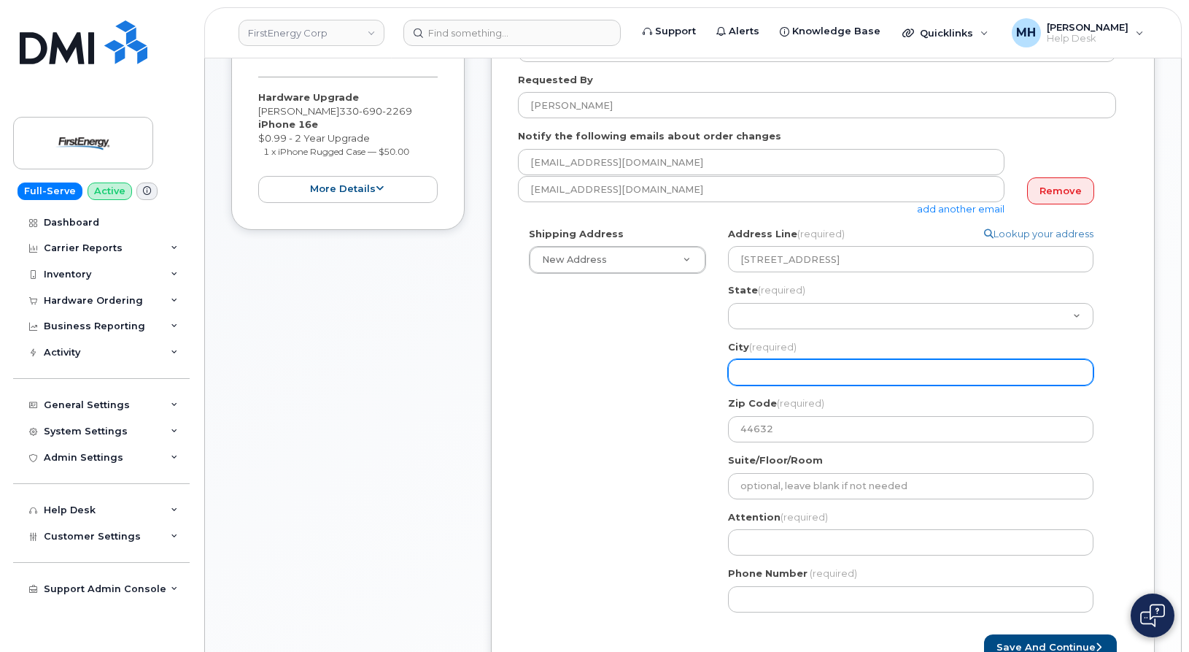
click at [792, 368] on input "City (required)" at bounding box center [911, 372] width 366 height 26
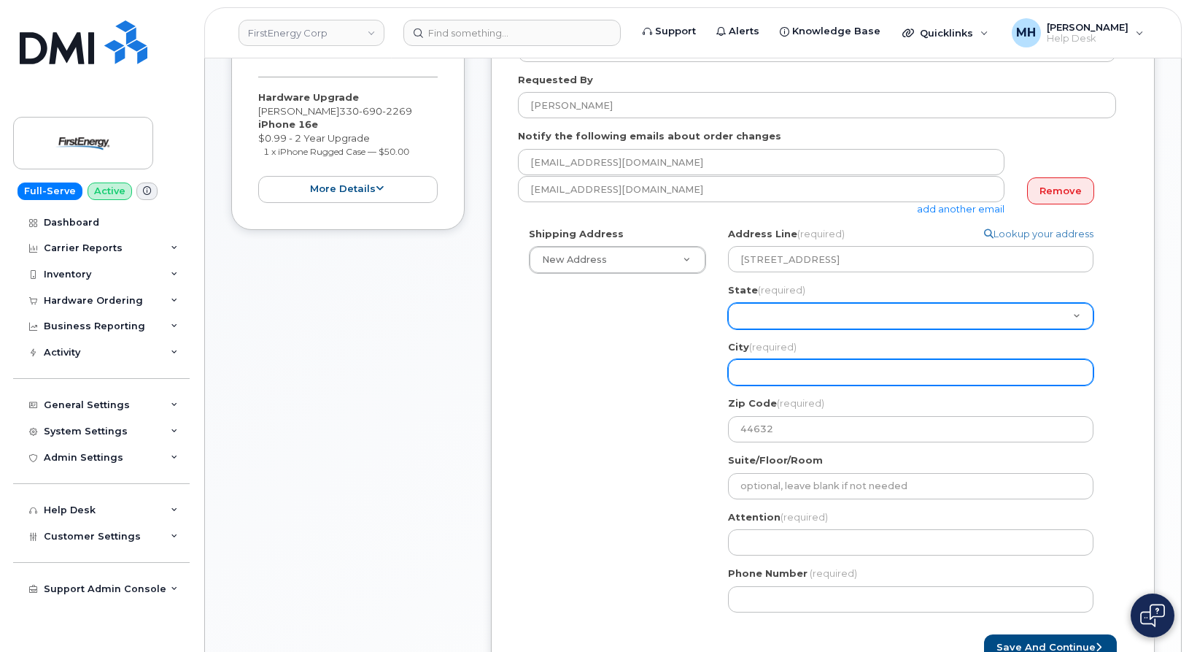
paste input "Hartville"
select select
type input "Hartville"
click at [771, 319] on select "Alabama Alaska American Samoa Arizona Arkansas California Colorado Connecticut …" at bounding box center [911, 316] width 366 height 26
select select "OH"
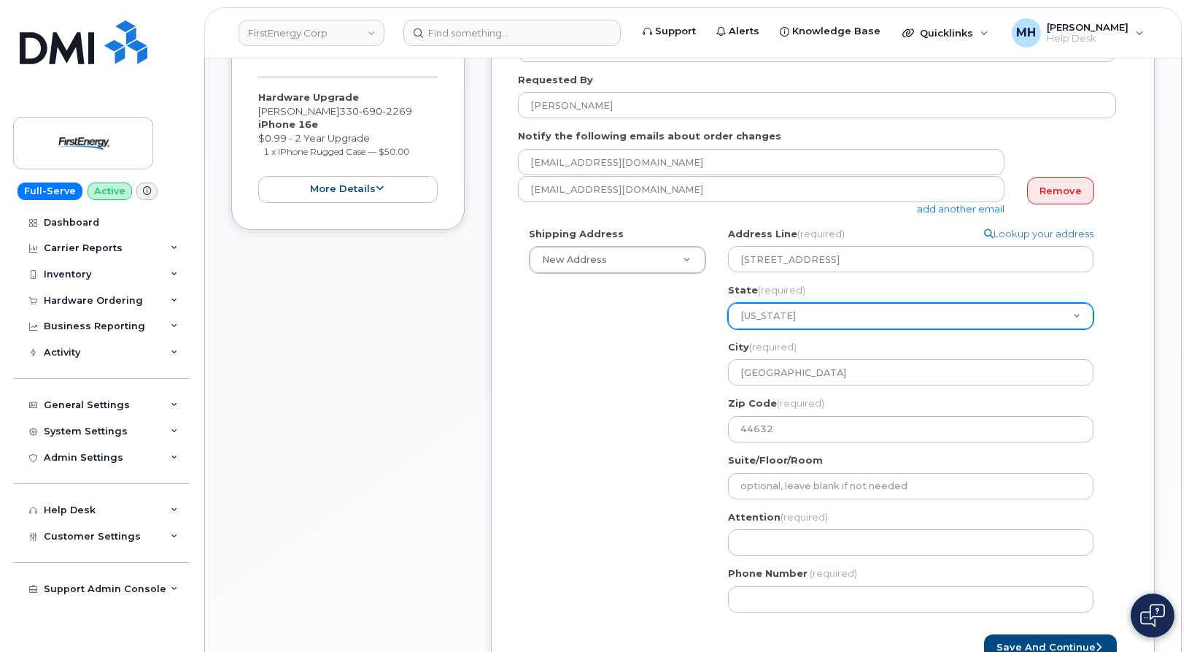
select select
click at [771, 319] on select "Alabama Alaska American Samoa Arizona Arkansas California Colorado Connecticut …" at bounding box center [911, 316] width 366 height 26
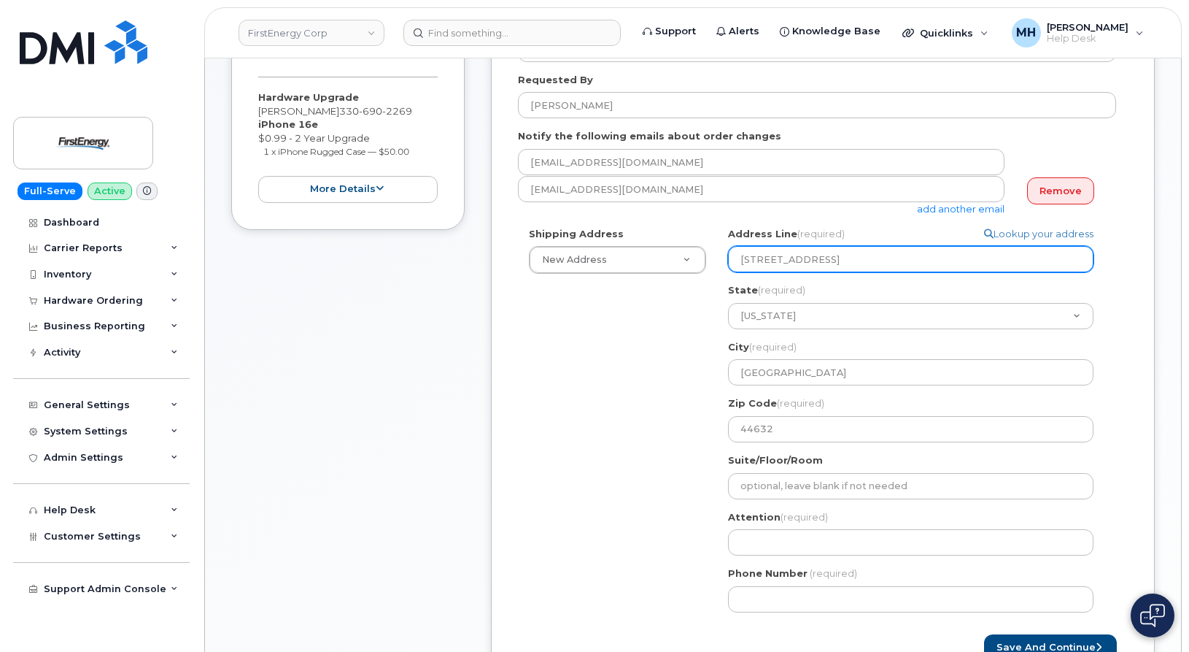
click at [848, 253] on input "282 State Rt 43 , OH" at bounding box center [911, 259] width 366 height 26
type input "282 State Rt 43 , OH"
select select
type input "282 State Rt 43 , O"
select select
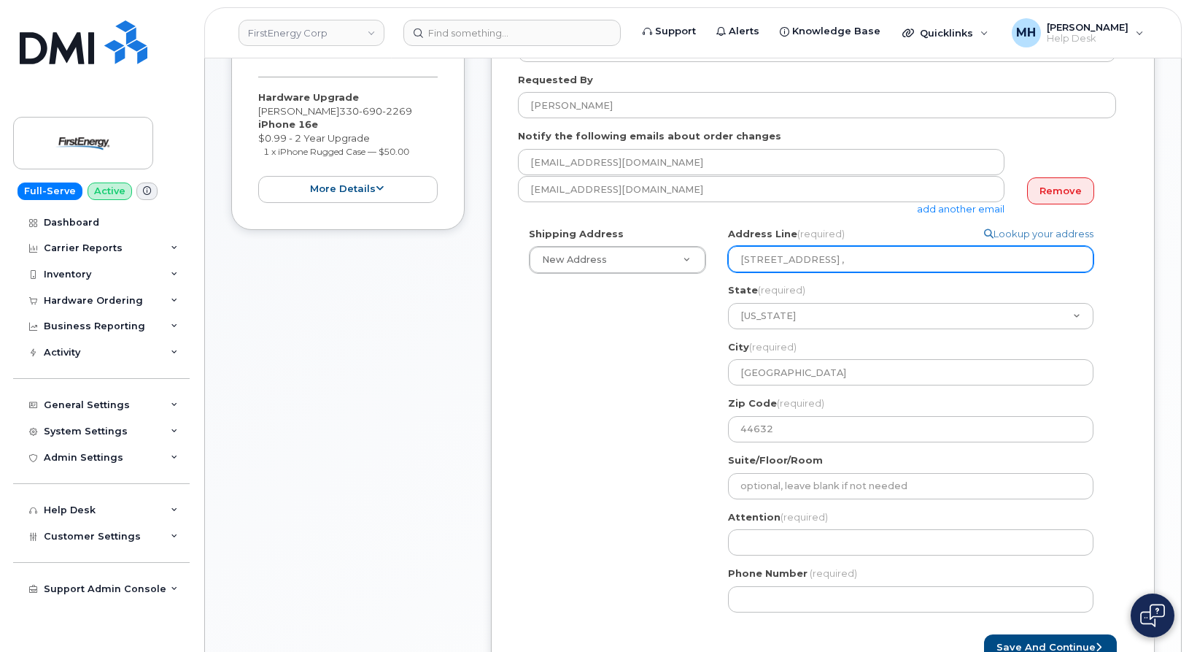
type input "282 State Rt 43 ,"
select select
type input "282 State Rt 43"
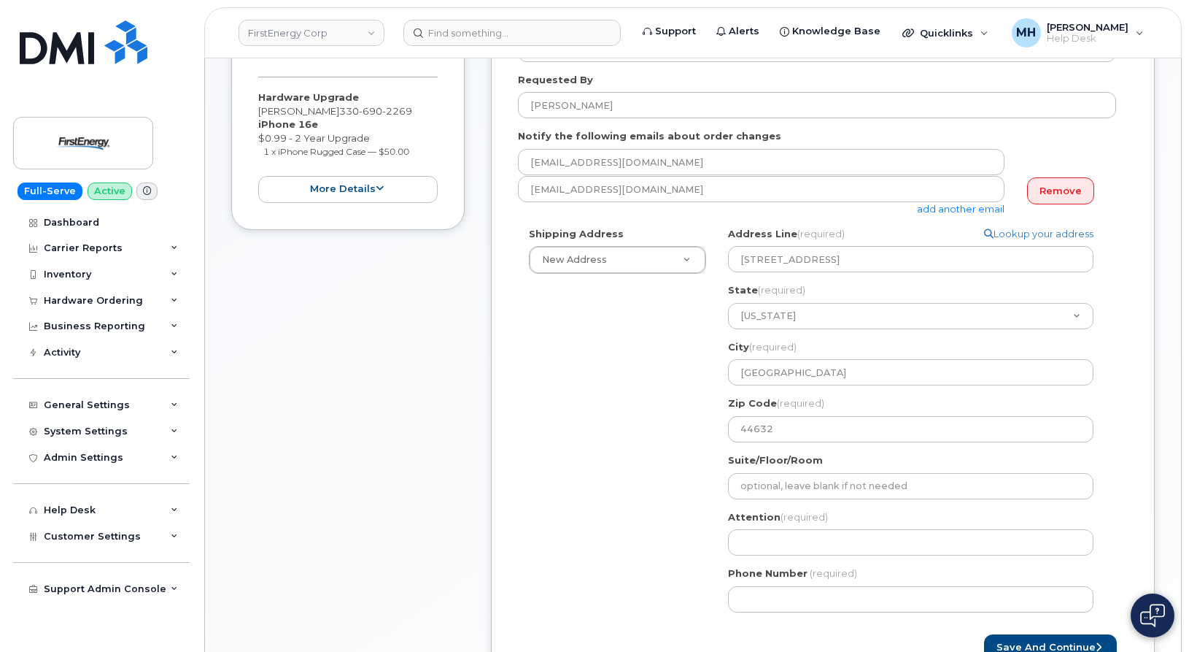
drag, startPoint x: 794, startPoint y: 505, endPoint x: 789, endPoint y: 533, distance: 28.9
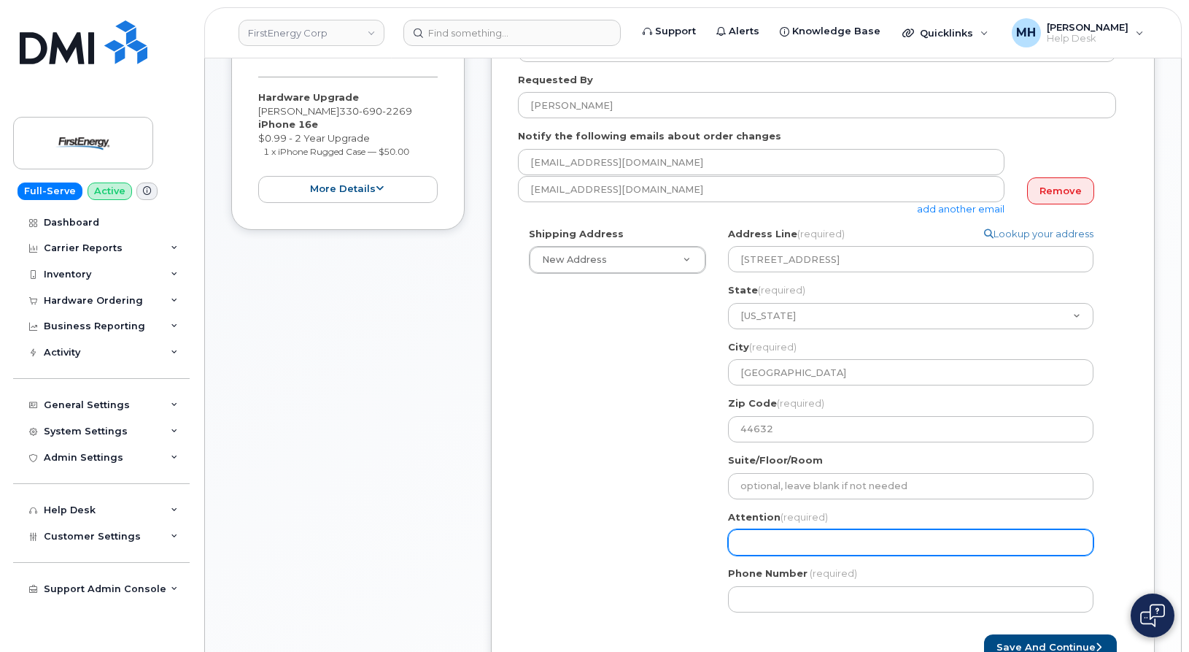
click at [794, 507] on div "OH Hartville Search your address... Manually edit your address Click to search …" at bounding box center [916, 425] width 399 height 396
click at [789, 533] on input "Attention (required)" at bounding box center [911, 542] width 366 height 26
paste input "Earl W Clevenger"
type input "Earl W Clevenger"
select select
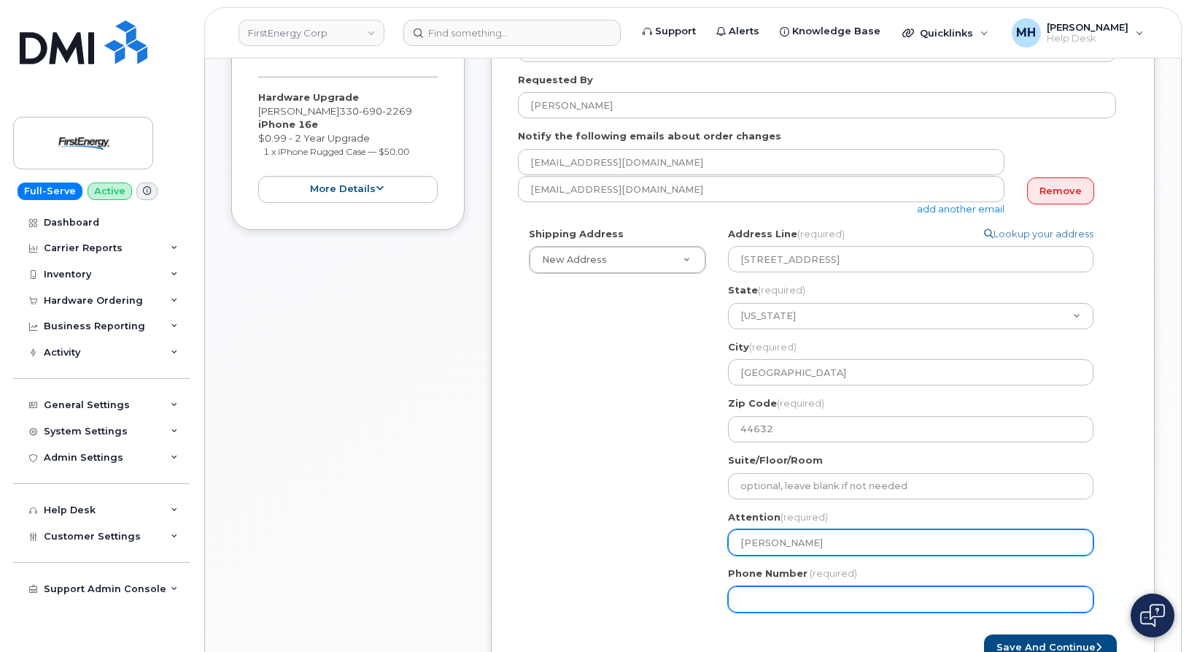
type input "Earl W Clevenger"
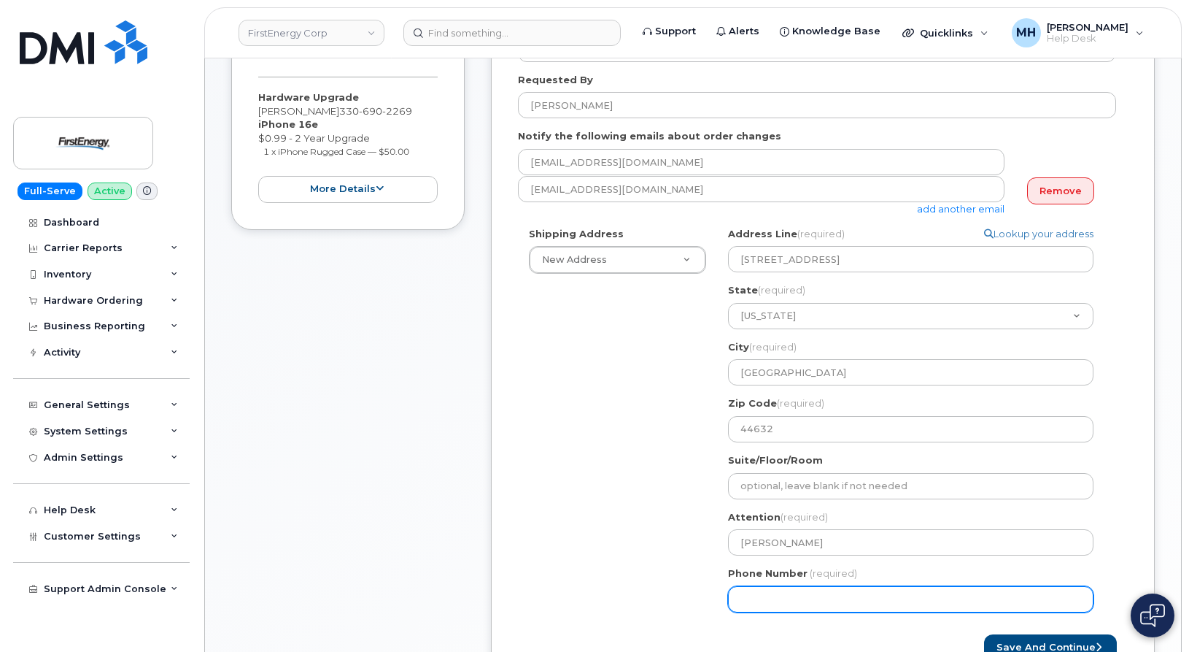
click at [769, 594] on input "Phone Number" at bounding box center [911, 599] width 366 height 26
drag, startPoint x: 789, startPoint y: 595, endPoint x: 797, endPoint y: 586, distance: 12.4
click at [789, 595] on input "Phone Number" at bounding box center [911, 599] width 366 height 26
click at [785, 601] on input "Phone Number" at bounding box center [911, 599] width 366 height 26
select select
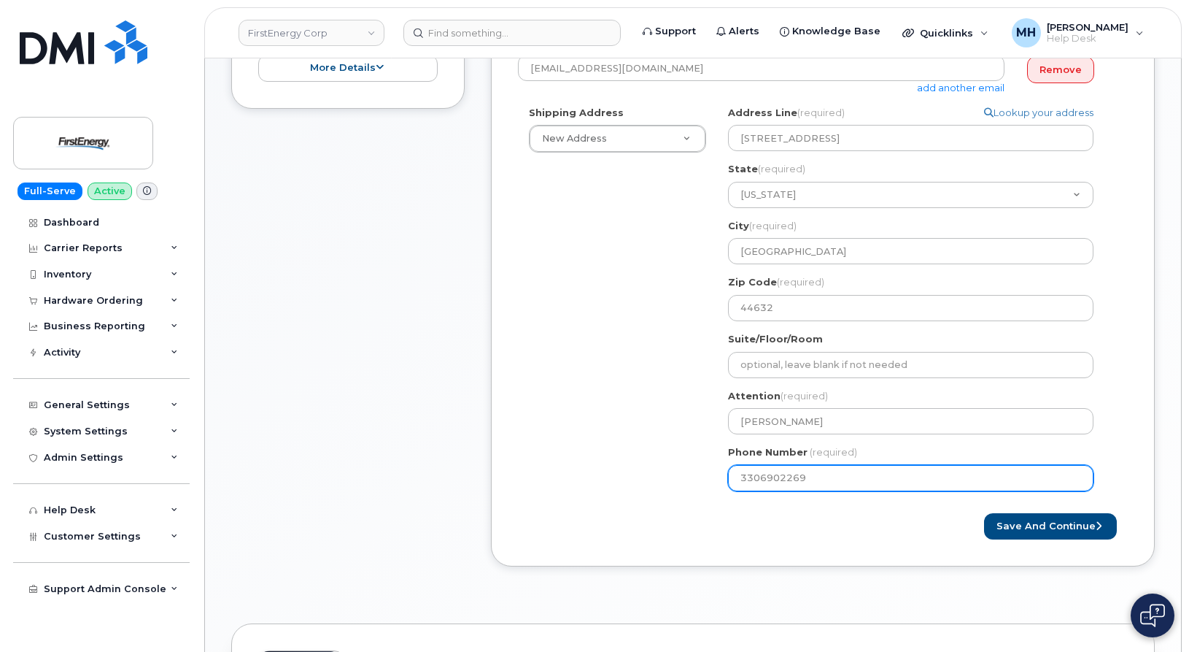
scroll to position [511, 0]
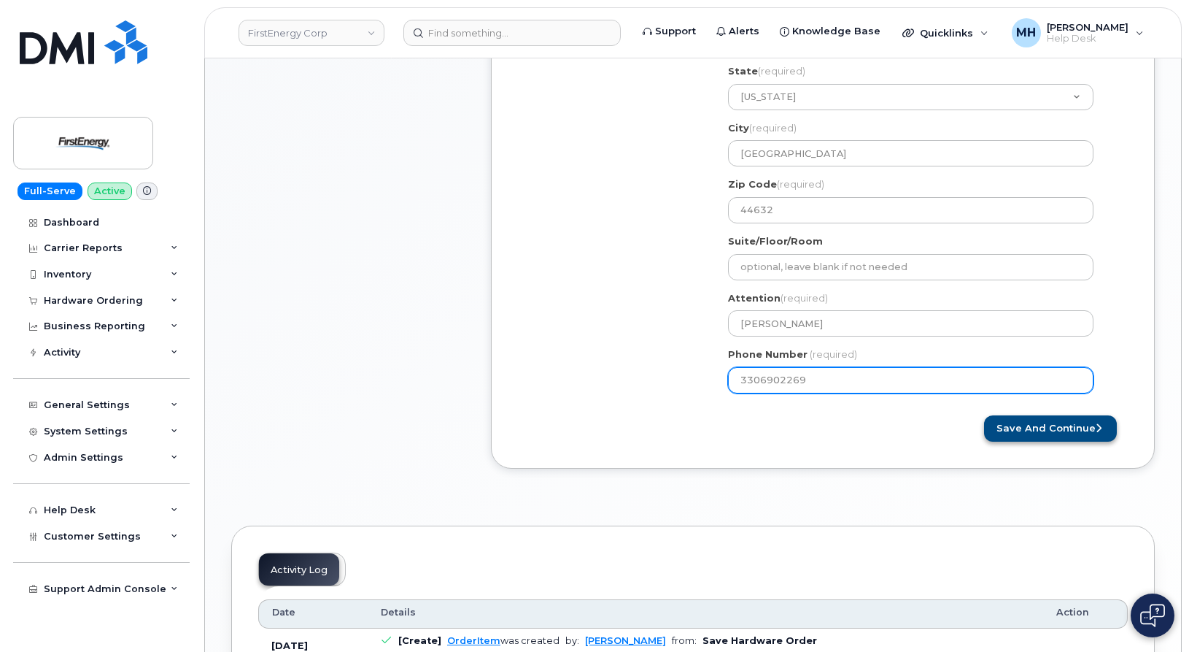
type input "3306902269"
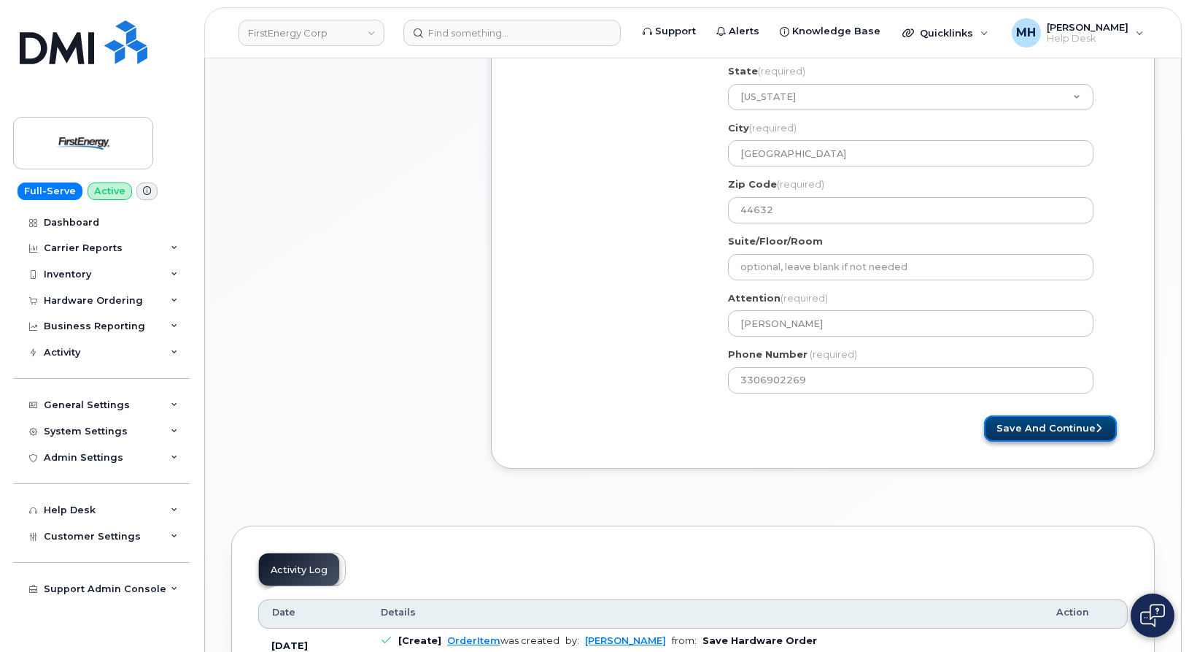
click at [1023, 430] on button "Save and Continue" at bounding box center [1050, 428] width 133 height 27
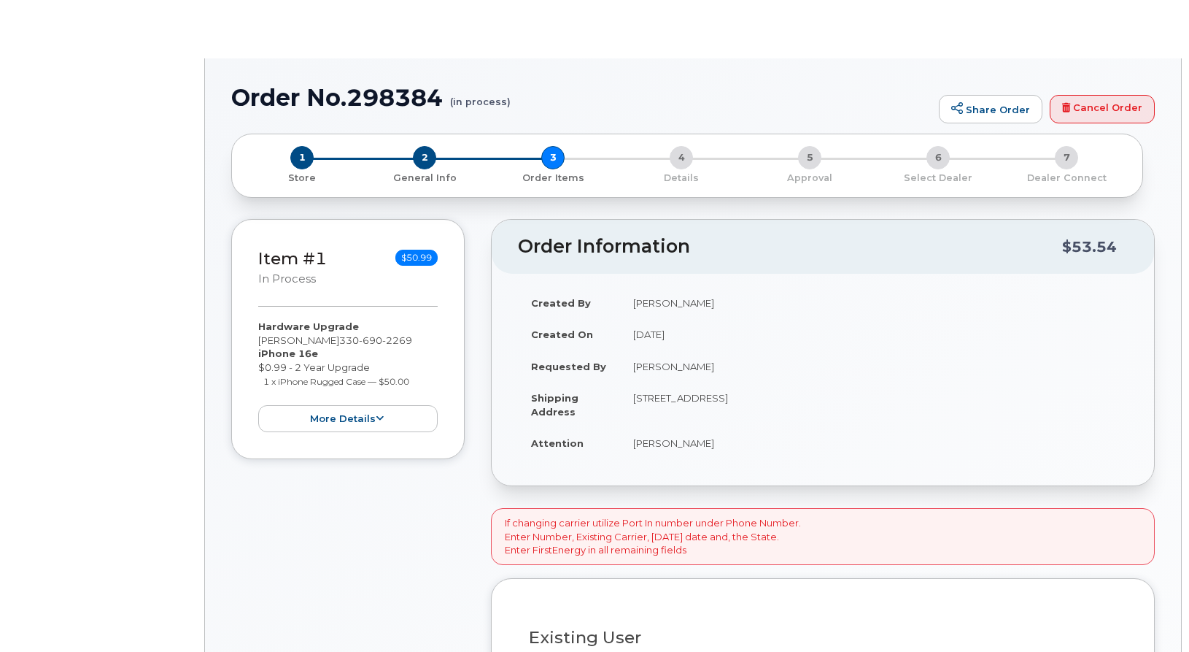
type input "EARL W CLEVENGER"
type input "45720"
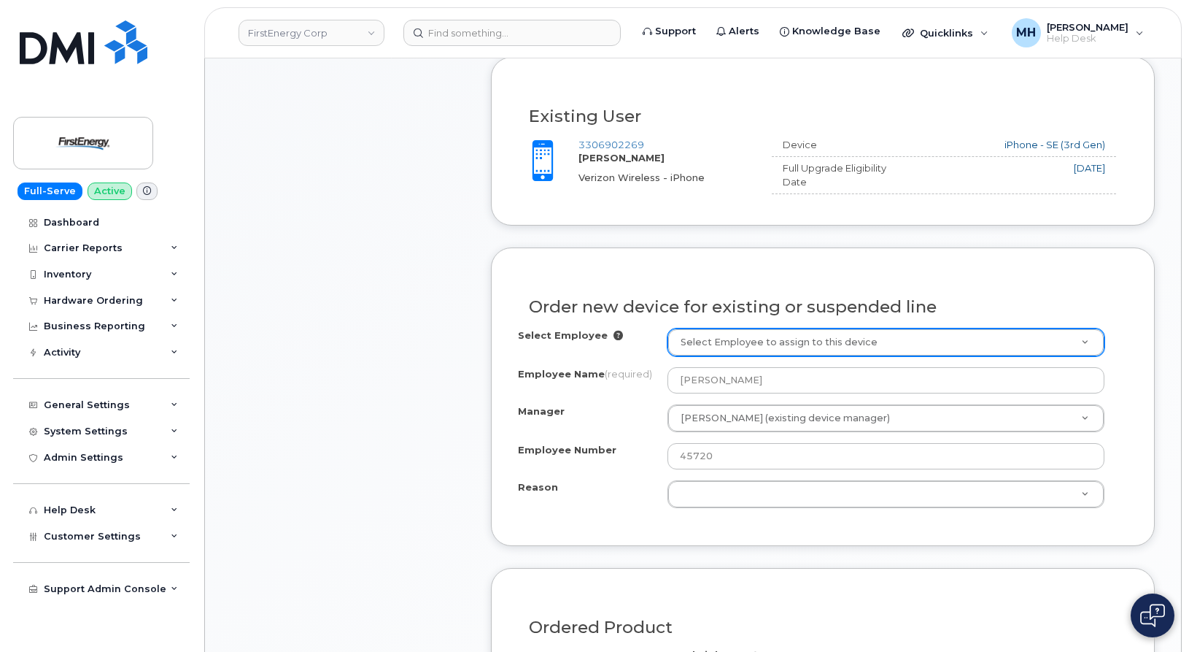
scroll to position [584, 0]
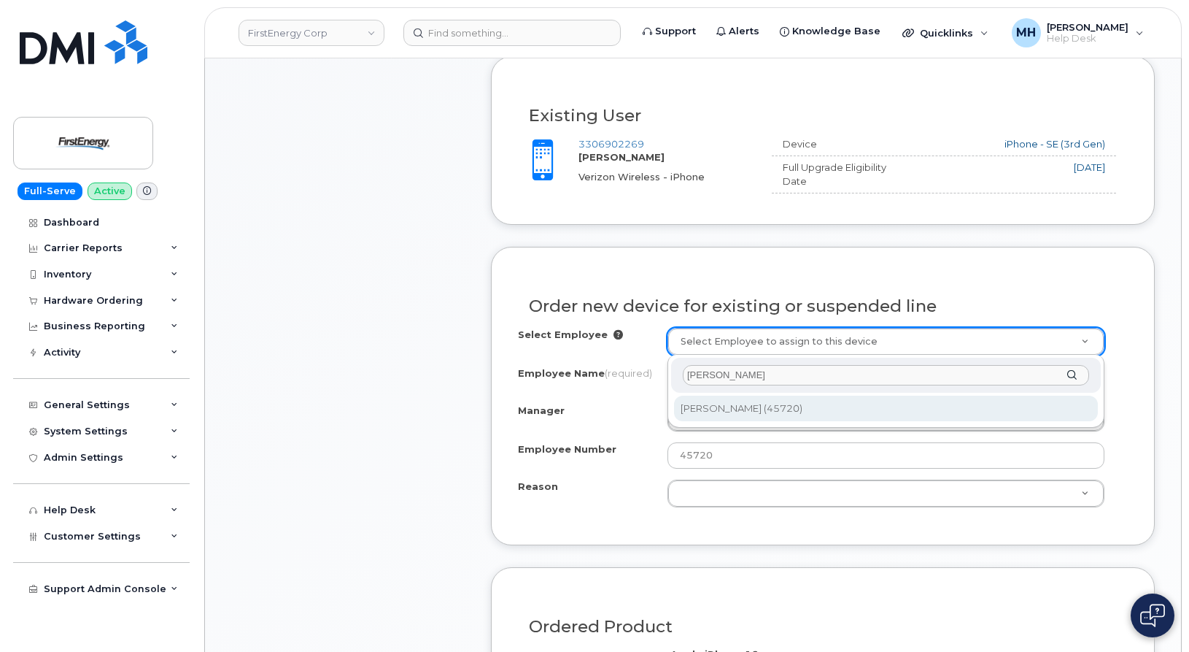
type input "[PERSON_NAME]"
type input "2080904"
type input "[PERSON_NAME]"
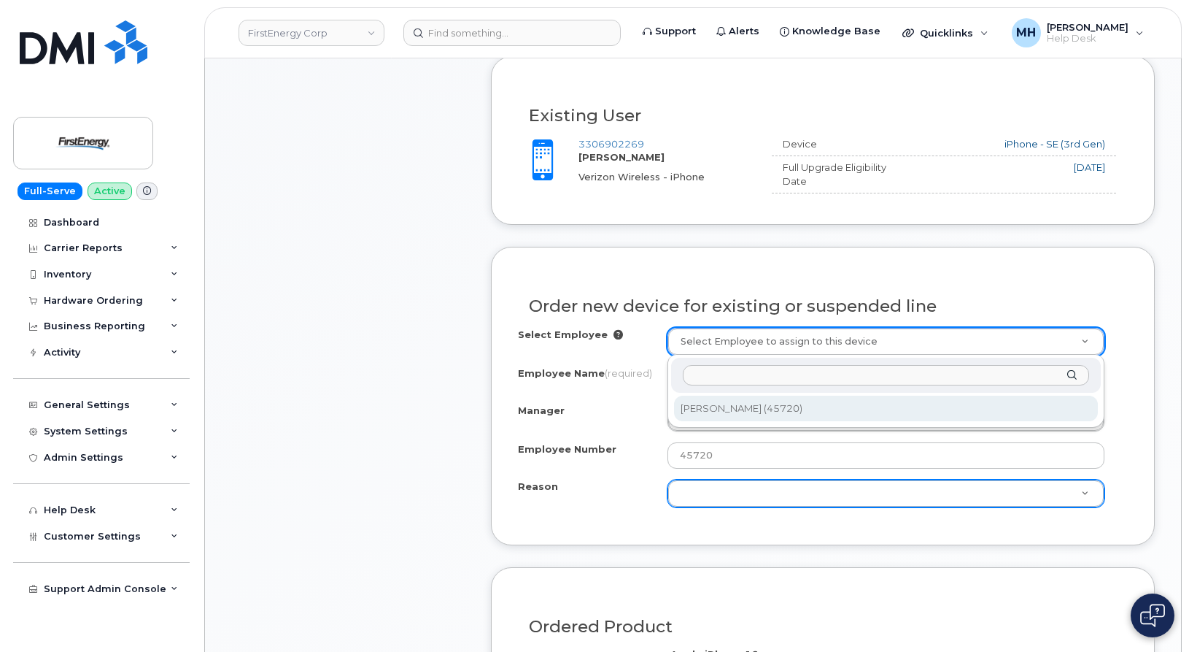
select select "2084346"
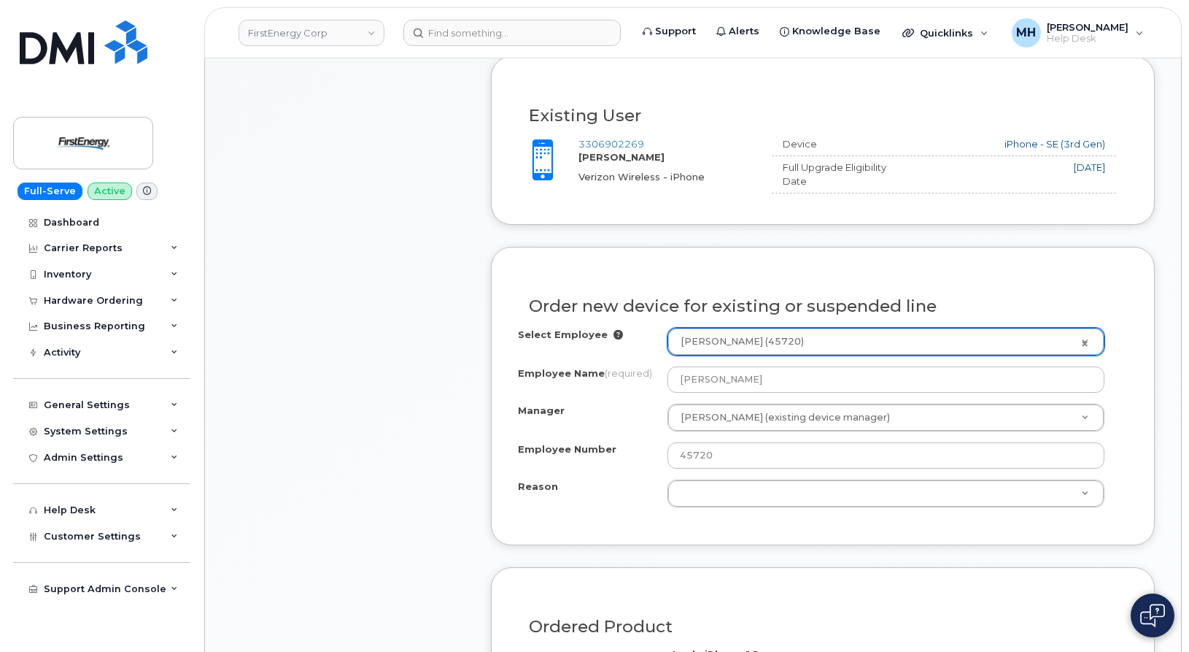
click at [735, 514] on div "Select Employee Earl W Clevenger (45720) 2080904 Employee Name (required) Earl …" at bounding box center [823, 423] width 610 height 190
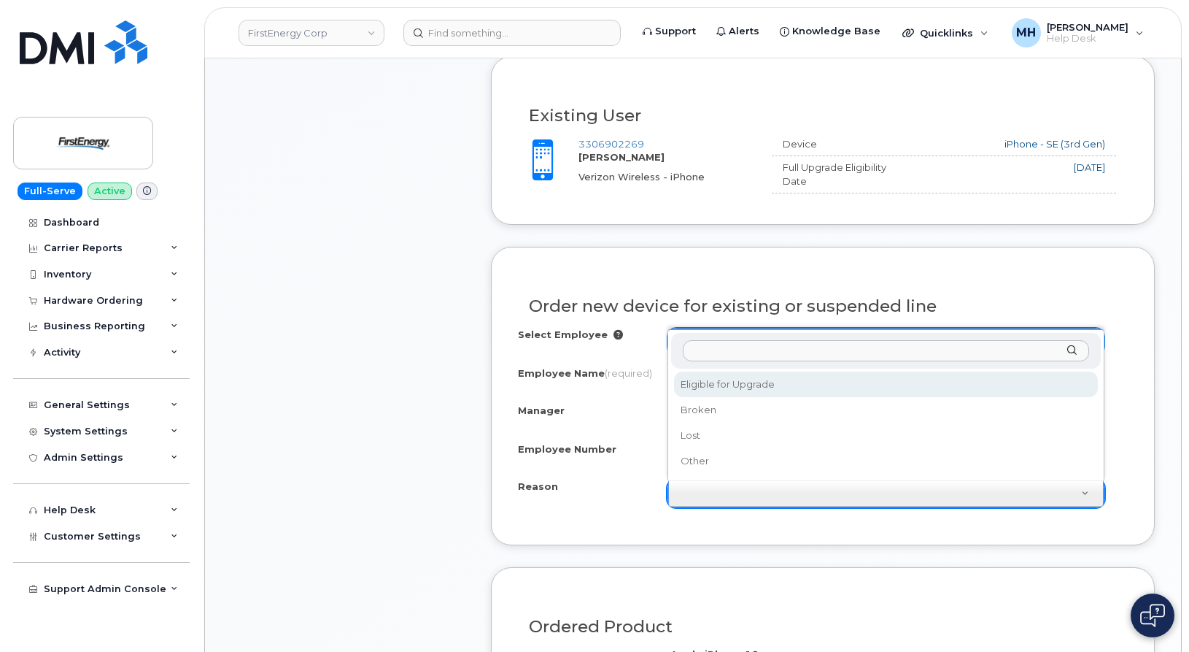
select select "eligible_for_upgrade"
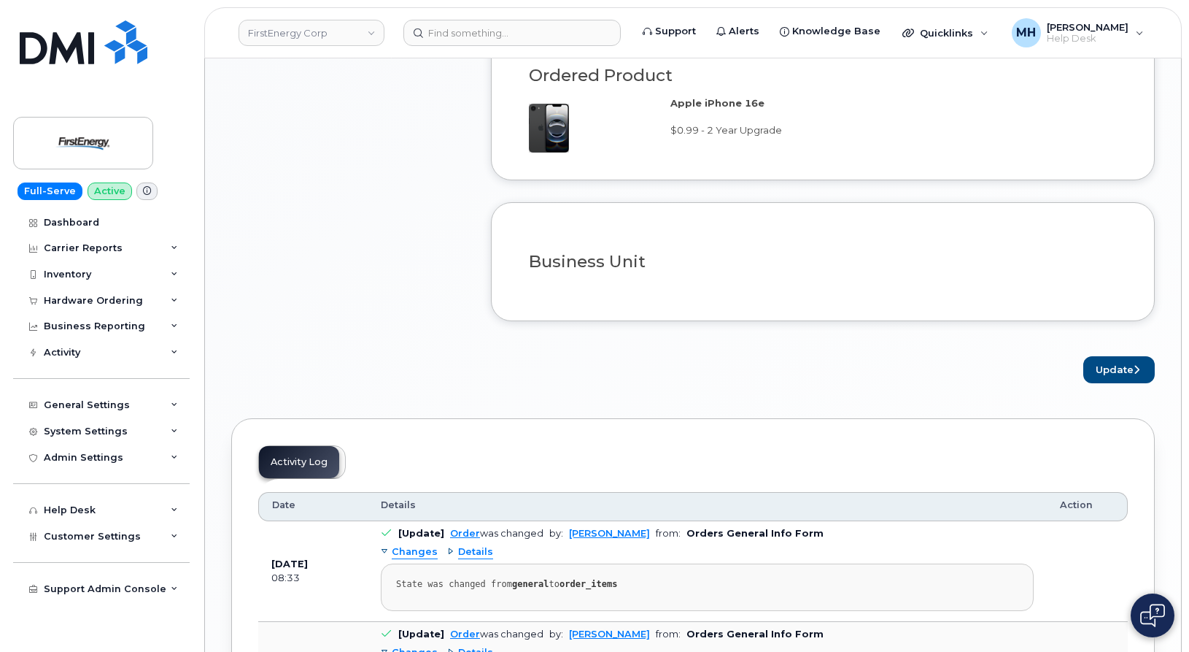
scroll to position [1240, 0]
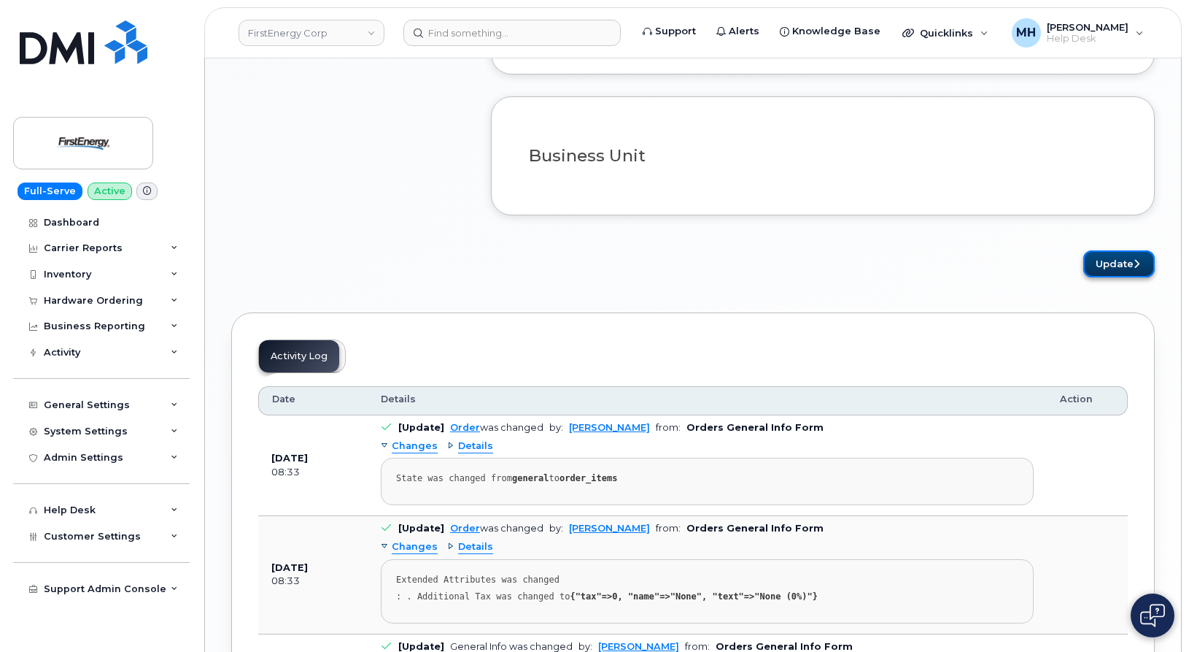
click at [1124, 252] on button "Update" at bounding box center [1118, 263] width 71 height 27
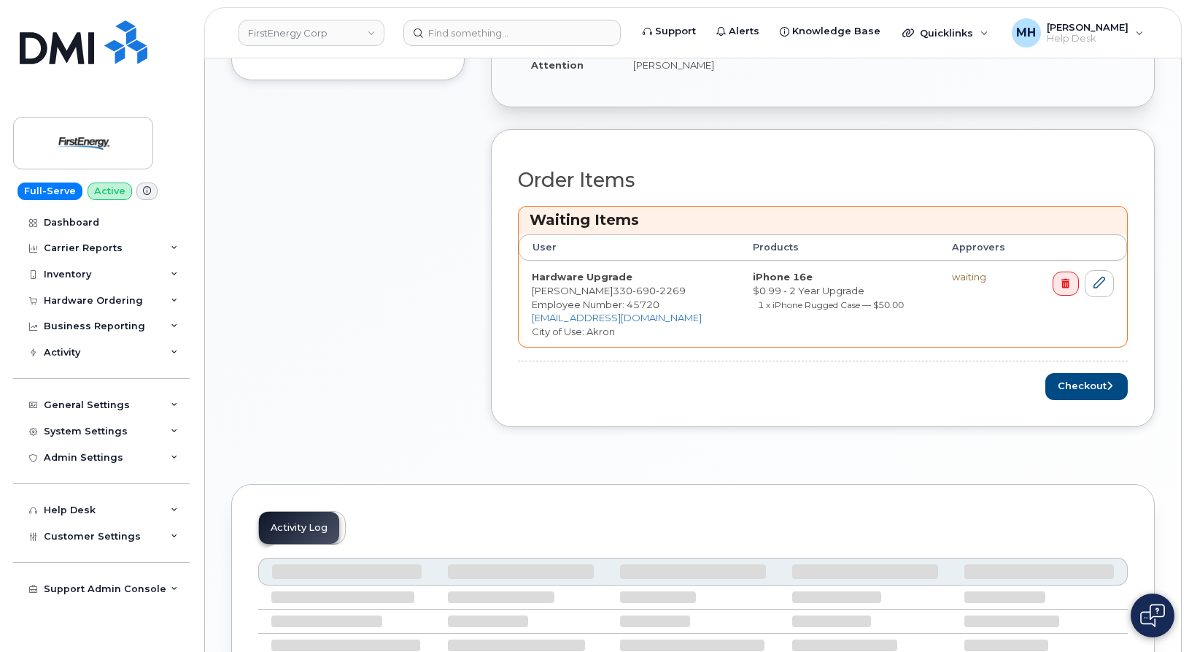
scroll to position [584, 0]
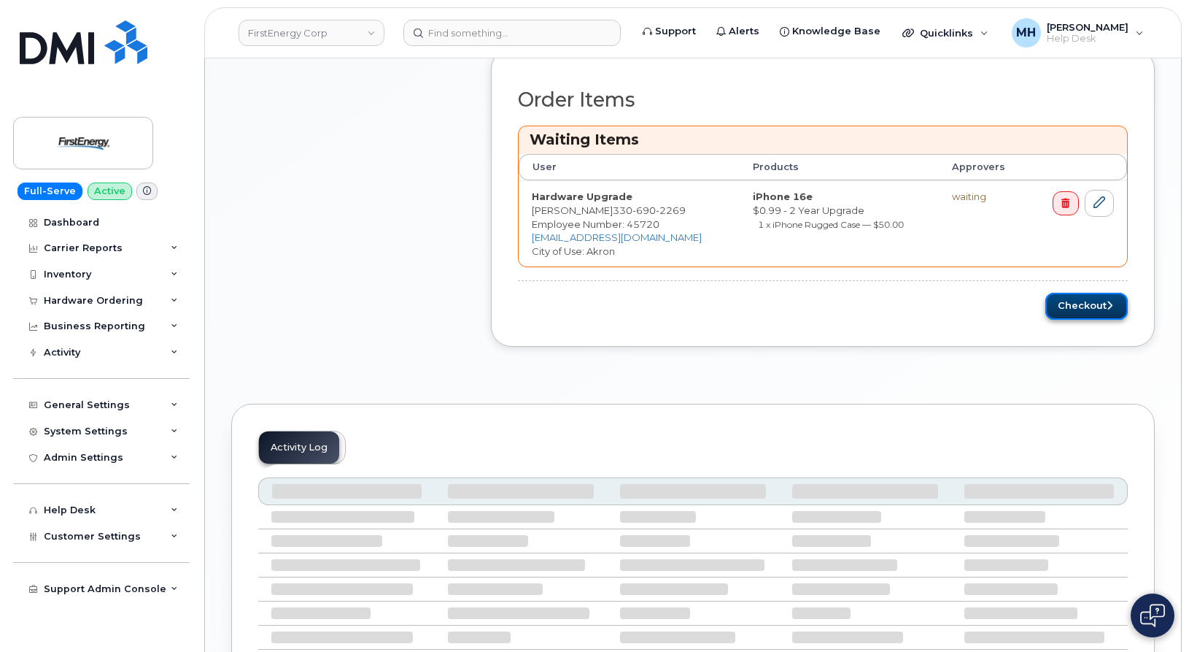
click at [1070, 308] on button "Checkout" at bounding box center [1086, 306] width 82 height 27
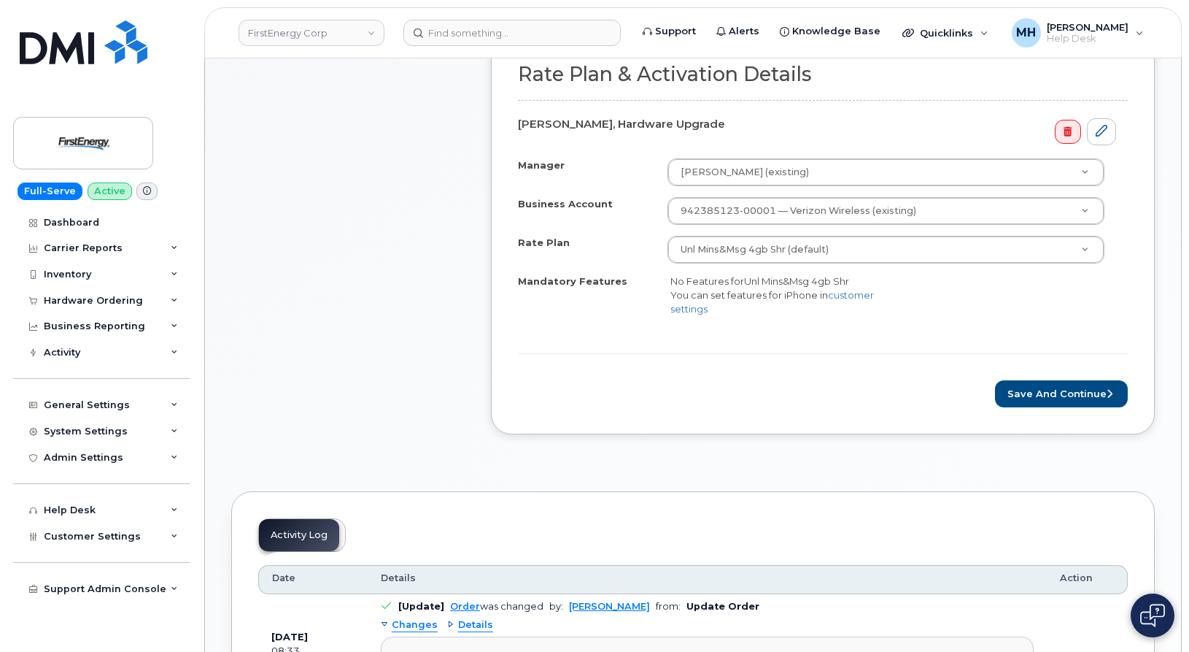
scroll to position [511, 0]
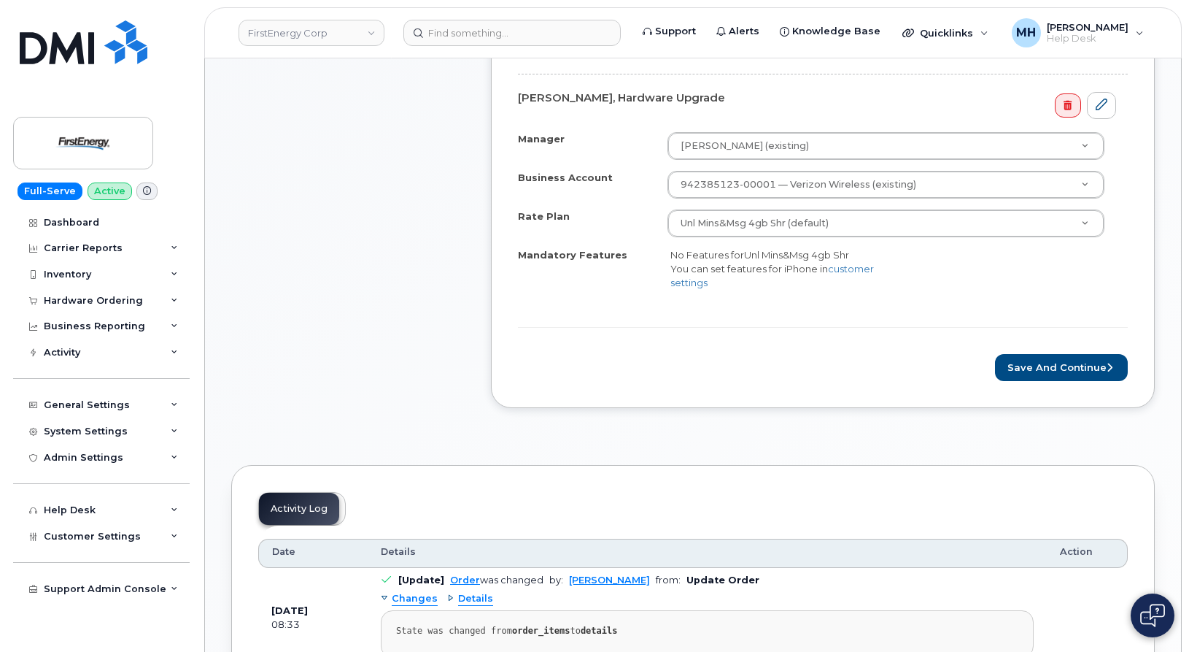
click at [1054, 393] on div "Rate Plan & Activation Details [PERSON_NAME], Hardware Upgrade Manager [PERSON_…" at bounding box center [823, 202] width 664 height 411
click at [1054, 382] on div "Rate Plan & Activation Details [PERSON_NAME], Hardware Upgrade Manager [PERSON_…" at bounding box center [823, 202] width 664 height 411
click at [1054, 379] on button "Save and Continue" at bounding box center [1061, 367] width 133 height 27
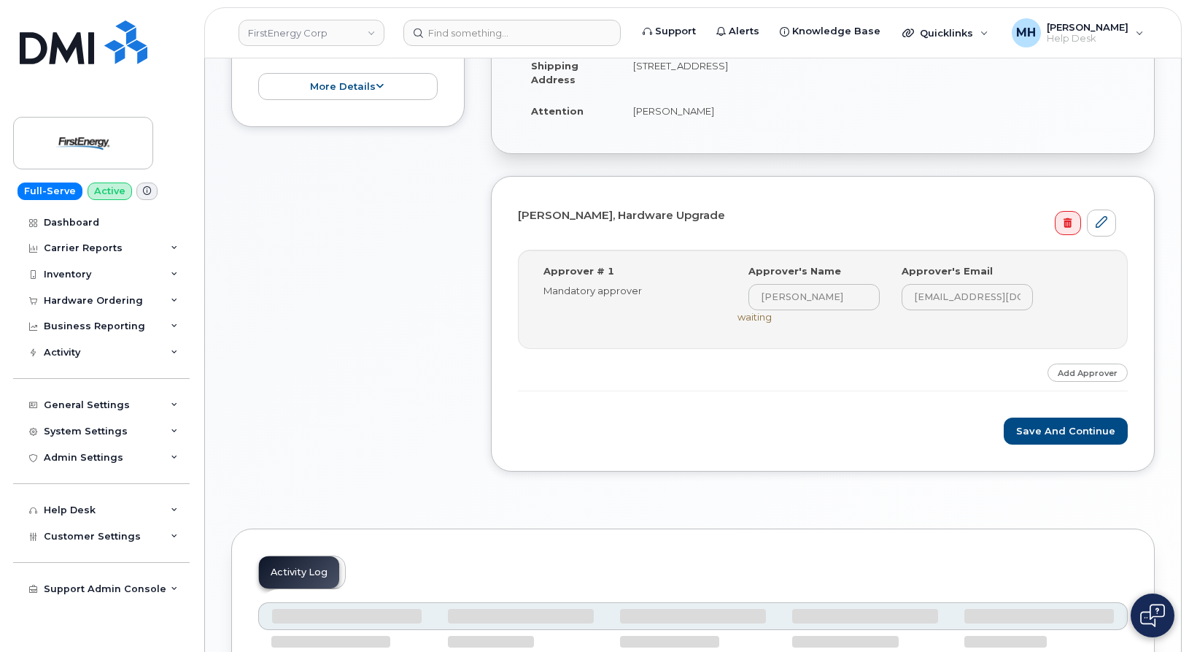
scroll to position [365, 0]
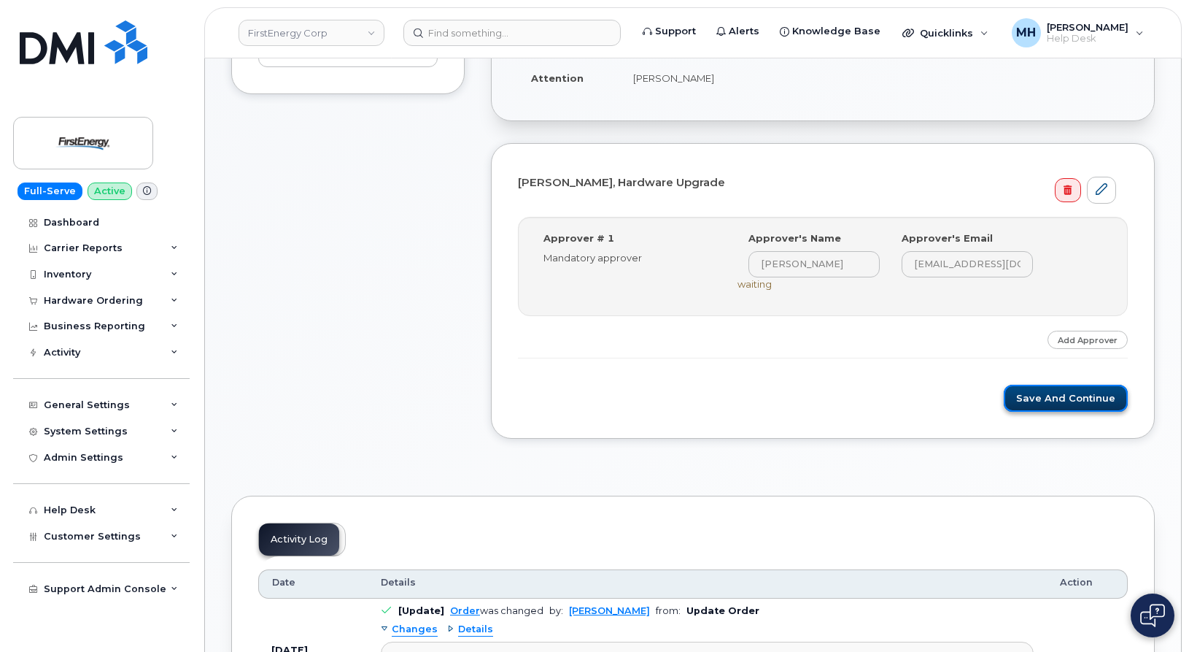
click at [1026, 398] on button "Save and Continue" at bounding box center [1066, 397] width 124 height 27
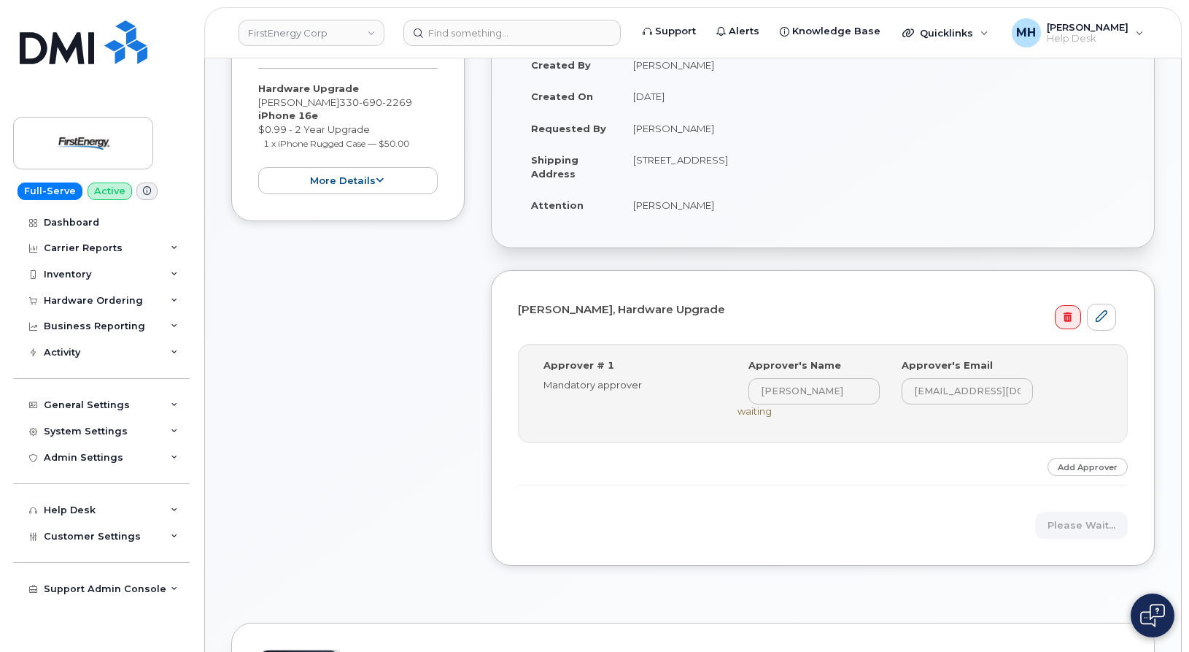
scroll to position [146, 0]
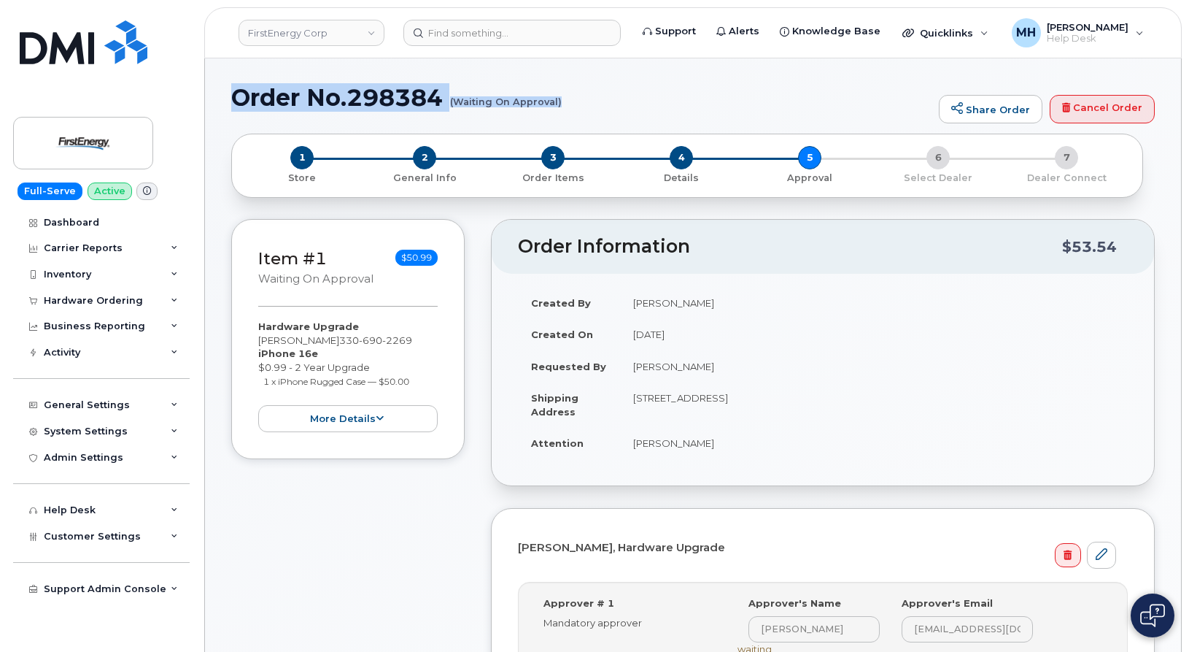
drag, startPoint x: 228, startPoint y: 93, endPoint x: 560, endPoint y: 103, distance: 332.1
copy h1 "Order No.298384 (Waiting On Approval)"
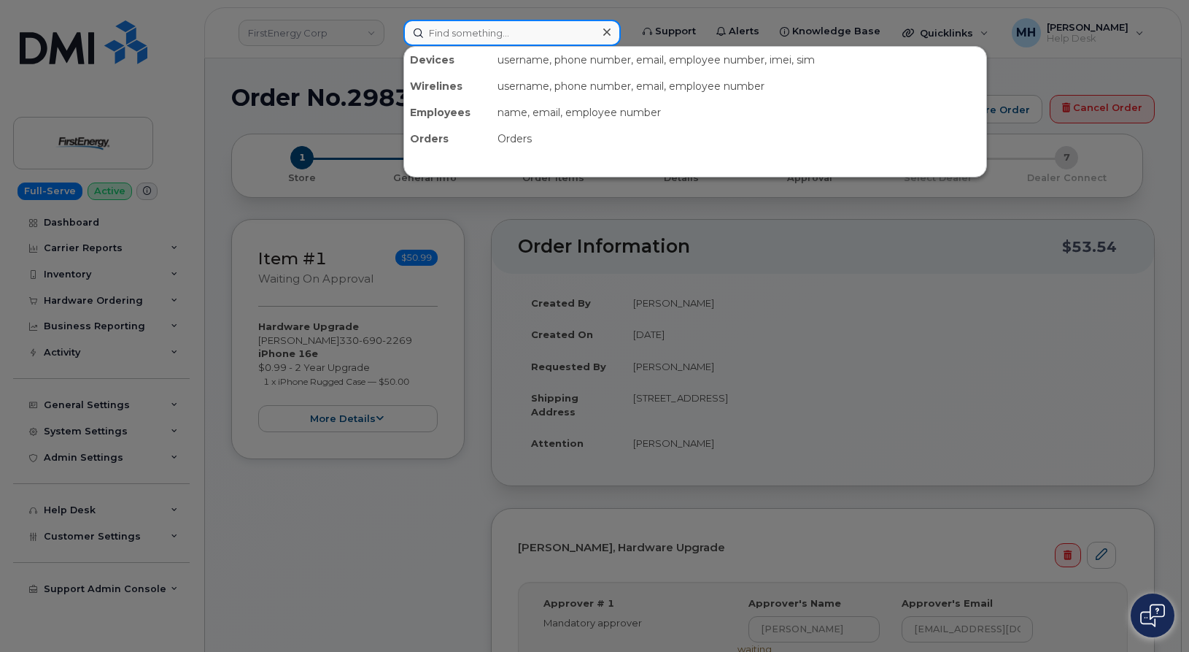
click at [503, 23] on input at bounding box center [511, 33] width 217 height 26
paste input "703-615-0292"
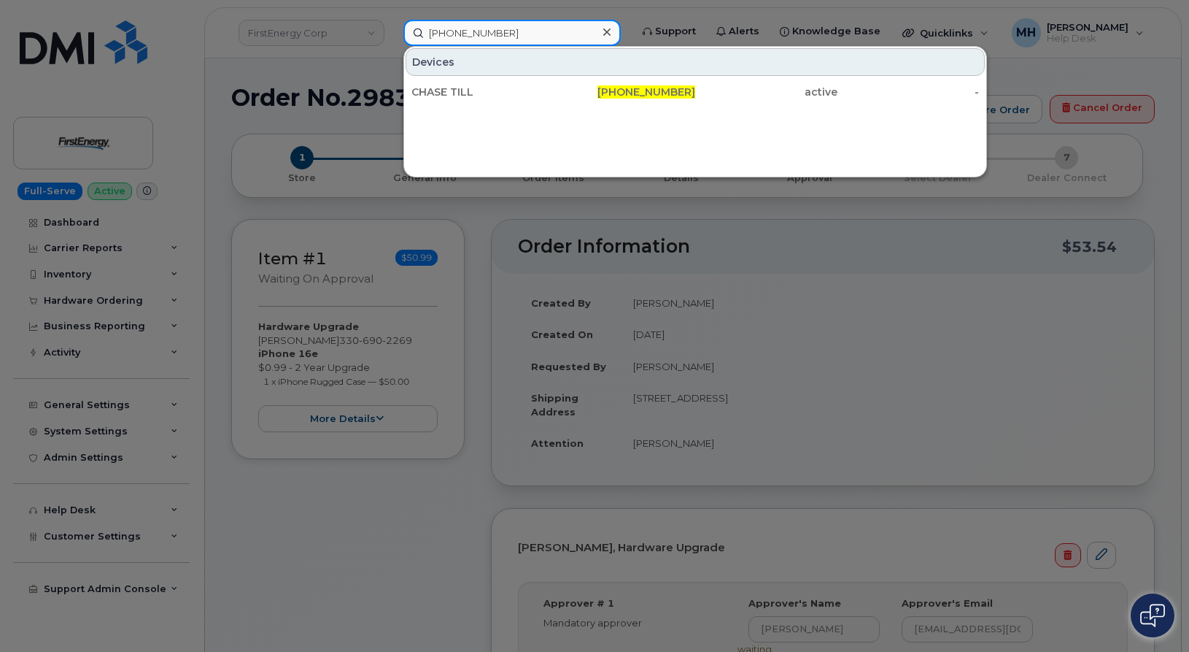
type input "703-615-0292"
click at [455, 79] on link "CHASE TILL 703-615-0292 active -" at bounding box center [695, 92] width 579 height 26
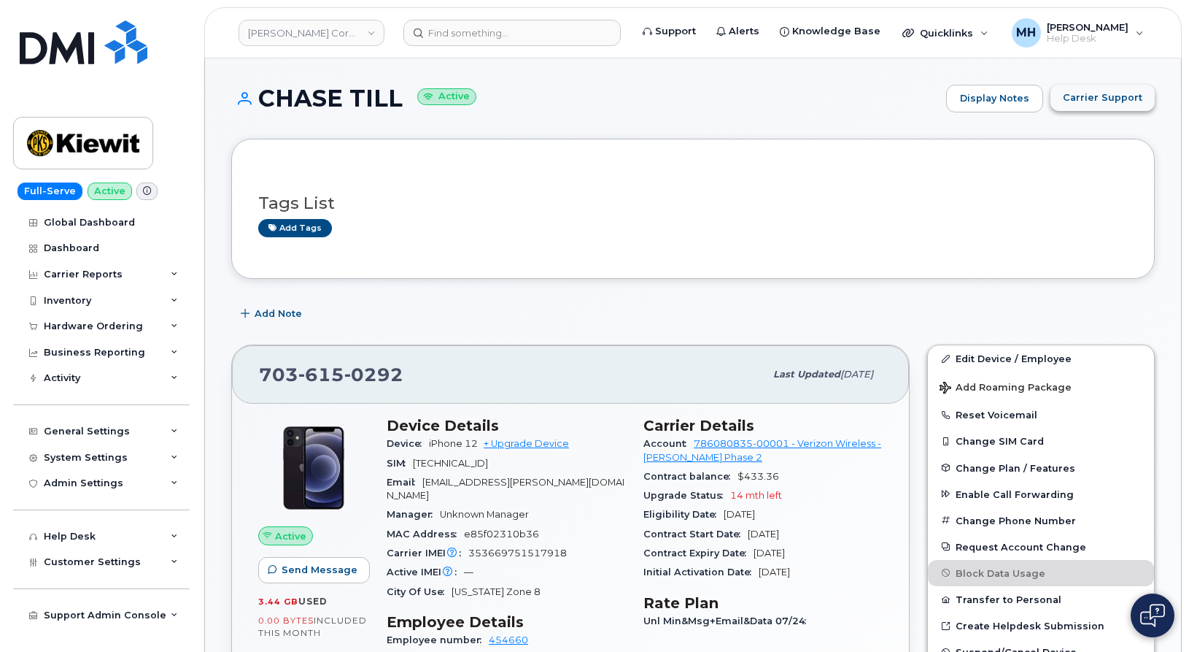
click at [1097, 98] on span "Carrier Support" at bounding box center [1103, 97] width 80 height 14
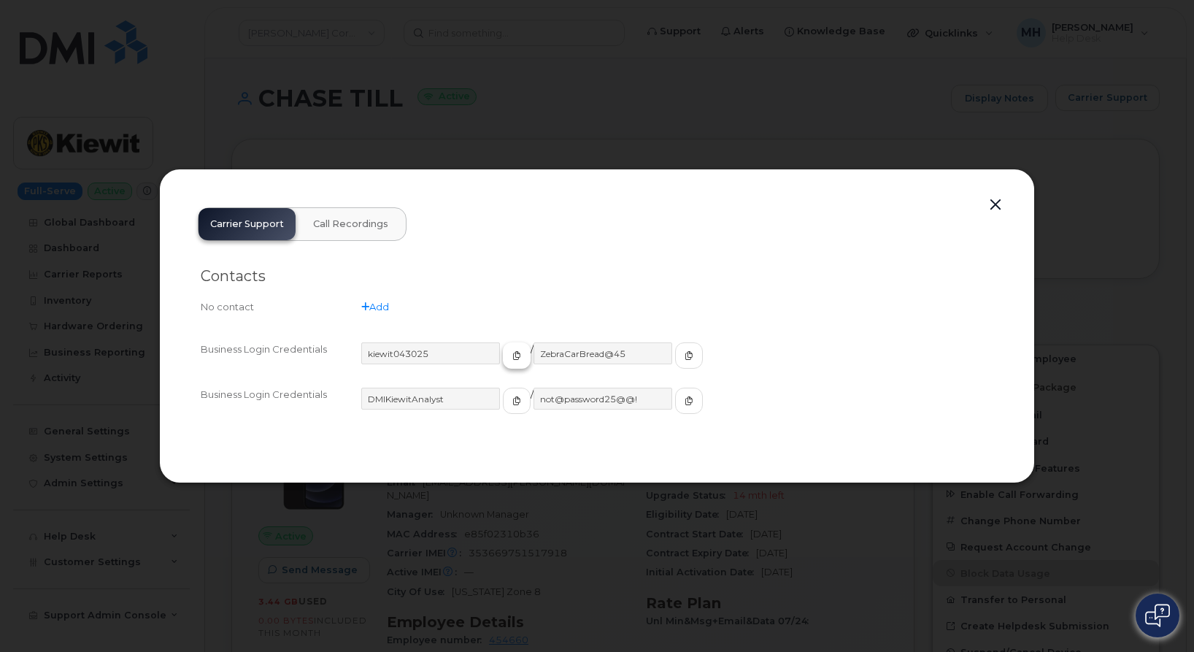
click at [512, 352] on icon "button" at bounding box center [516, 355] width 9 height 9
click at [684, 355] on icon "button" at bounding box center [688, 355] width 9 height 9
click at [1151, 204] on div at bounding box center [597, 326] width 1194 height 652
